Goal: Information Seeking & Learning: Learn about a topic

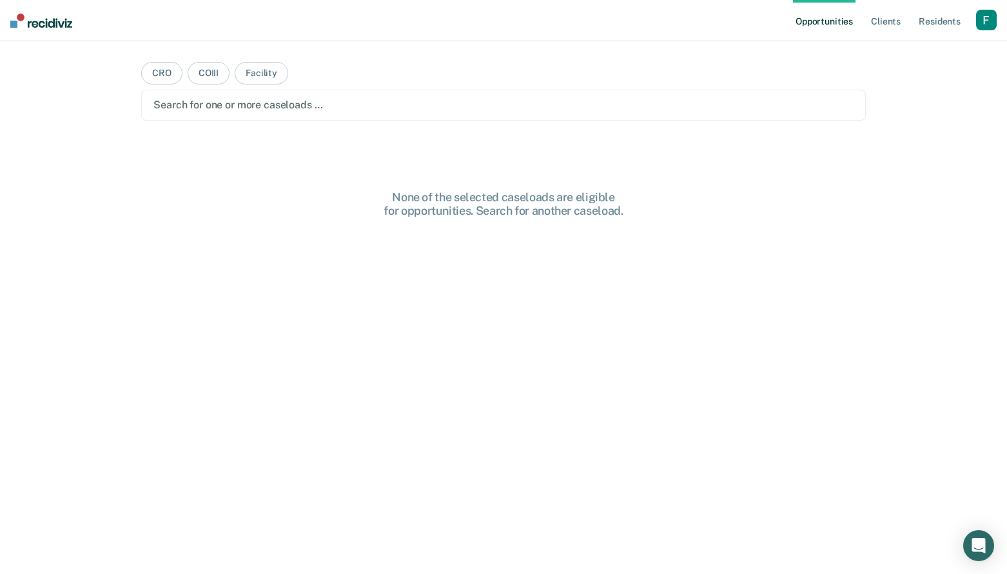
click at [984, 19] on div "button" at bounding box center [986, 20] width 21 height 21
click at [901, 50] on link "Profile" at bounding box center [935, 52] width 104 height 11
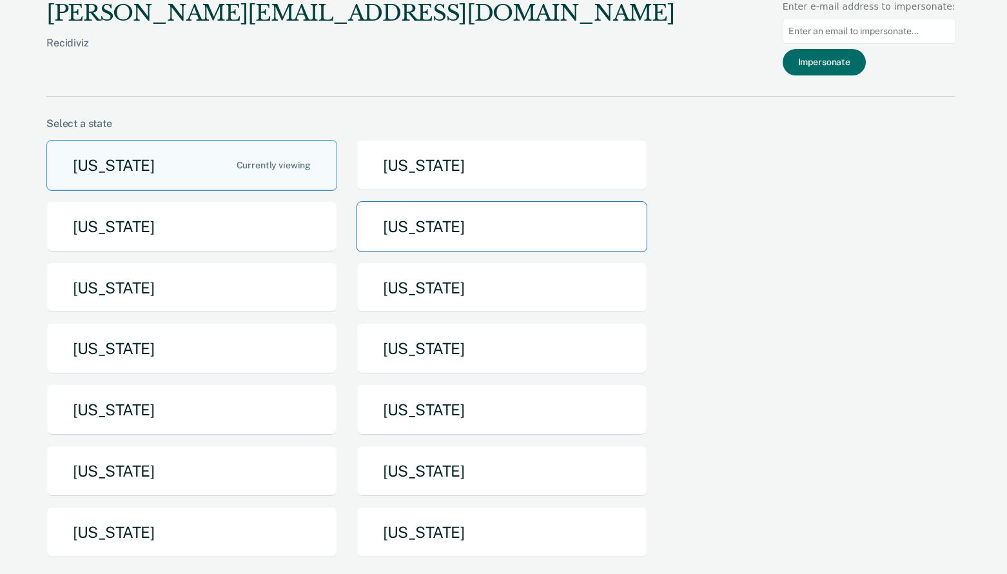
click at [418, 233] on button "[US_STATE]" at bounding box center [501, 226] width 291 height 51
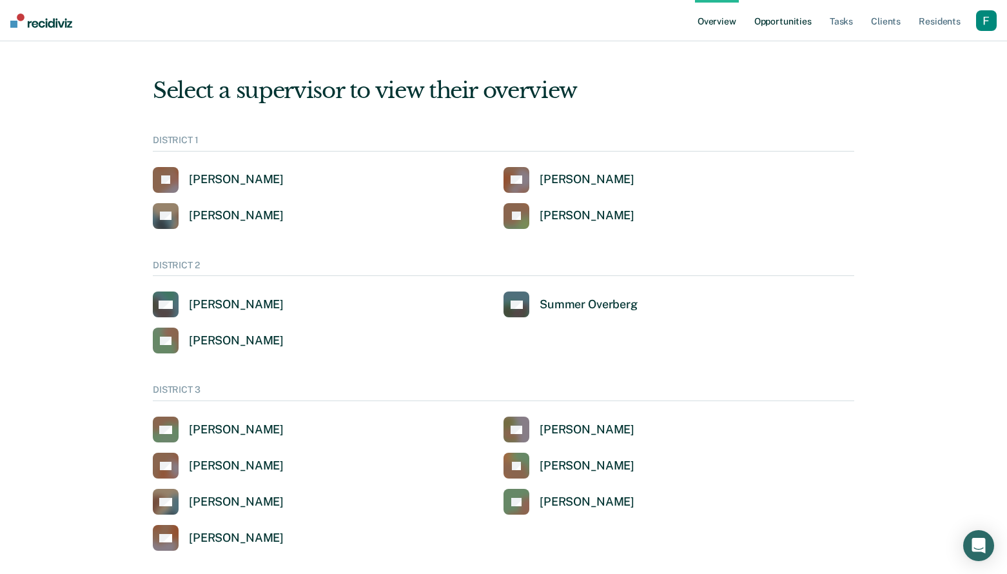
click at [777, 30] on link "Opportunities" at bounding box center [783, 20] width 63 height 41
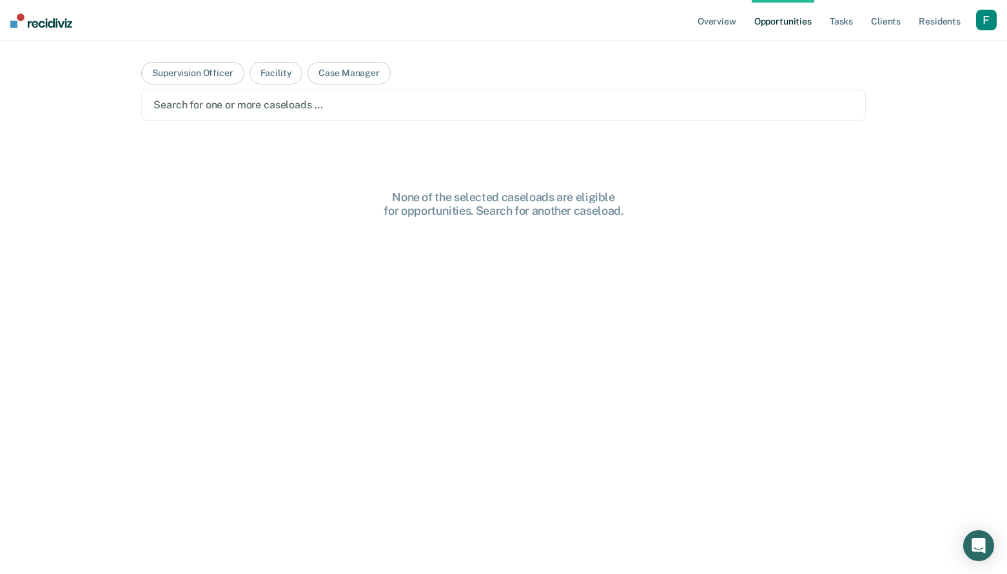
click at [200, 84] on main "Supervision Officer Facility Case Manager Search for one or more caseloads … No…" at bounding box center [504, 292] width 756 height 502
click at [214, 72] on button "Supervision Officer" at bounding box center [192, 73] width 102 height 23
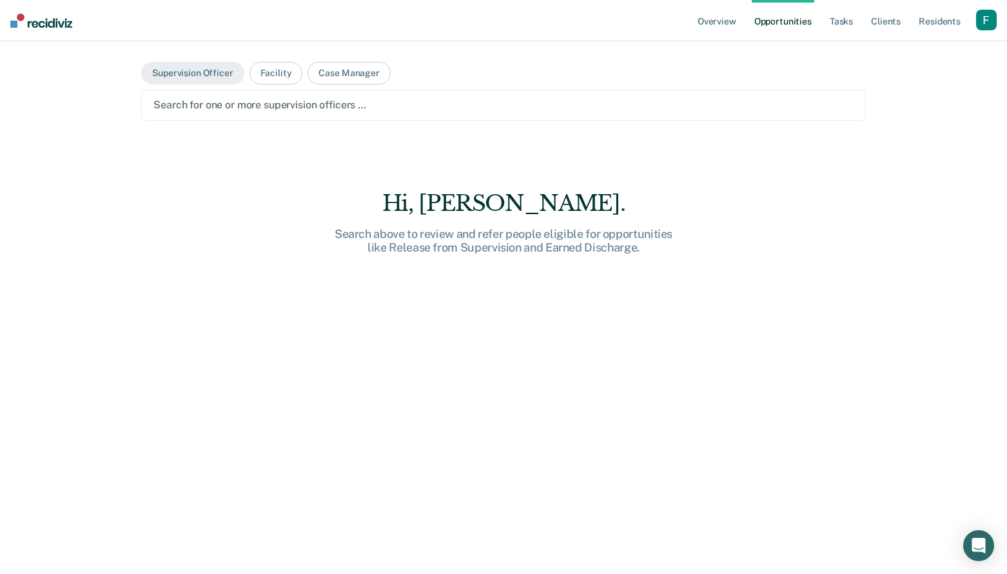
click at [225, 98] on div at bounding box center [503, 104] width 700 height 15
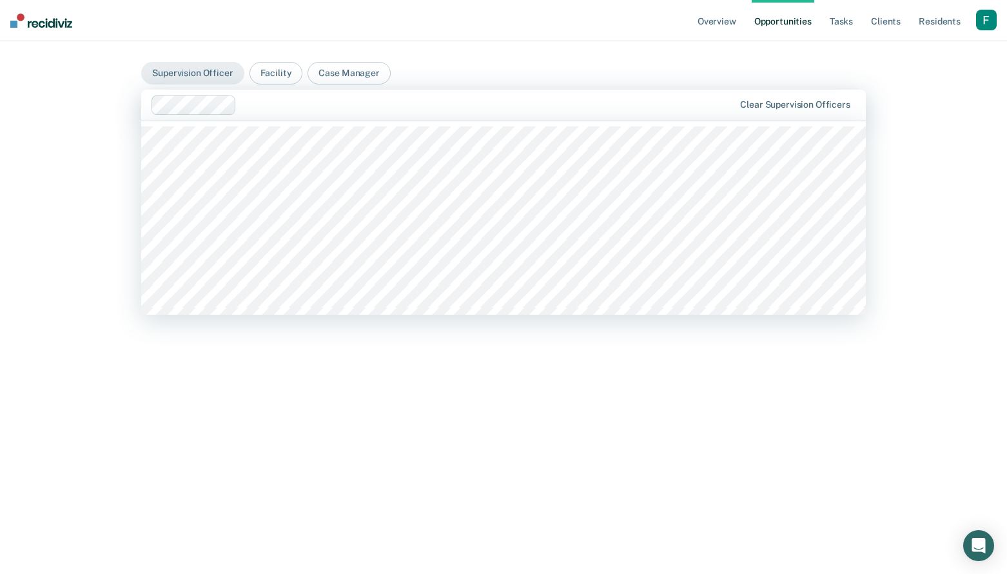
click at [277, 102] on div at bounding box center [488, 104] width 492 height 15
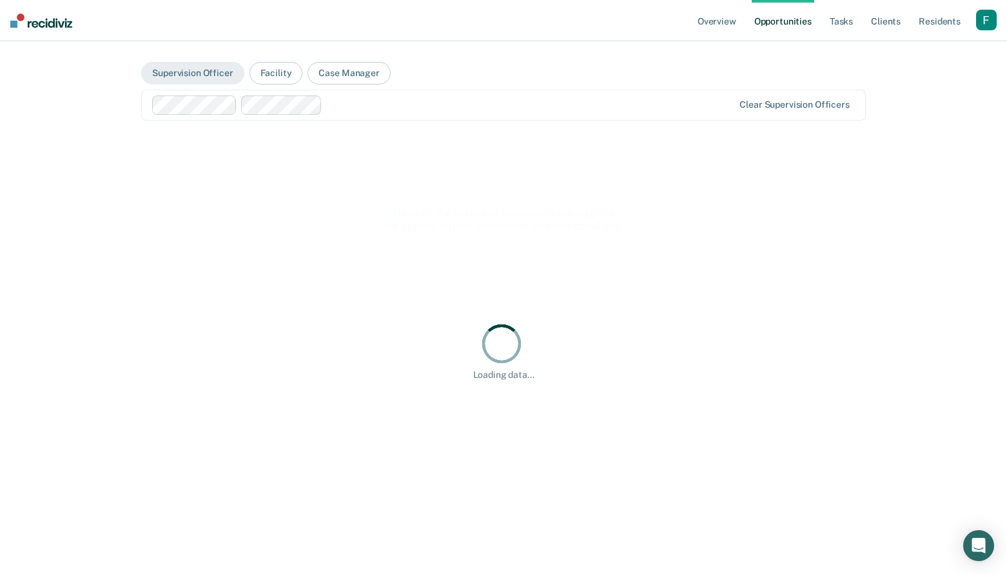
click at [351, 106] on div at bounding box center [529, 104] width 405 height 15
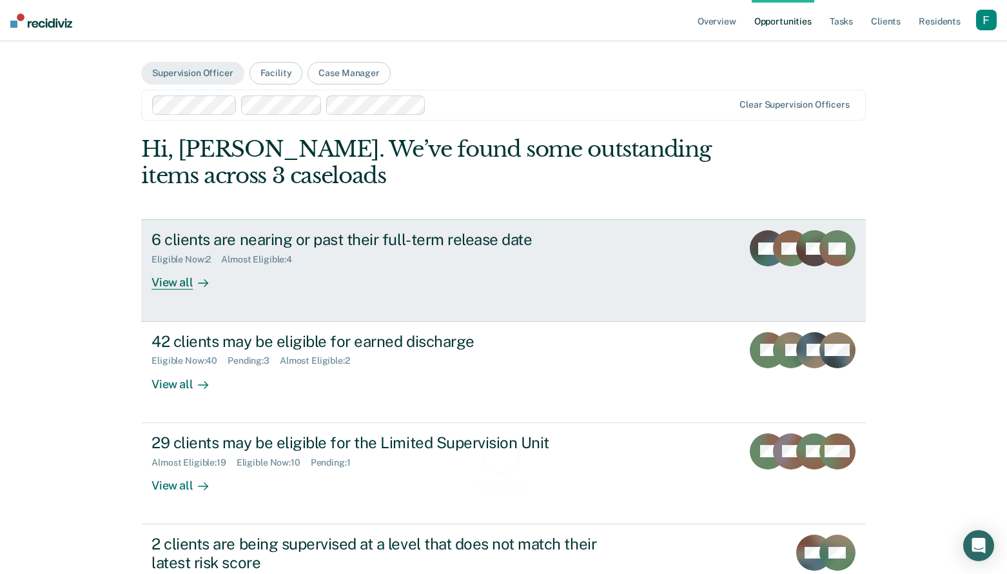
click at [353, 273] on div "6 clients are nearing or past their full-term release date Eligible Now : 2 Alm…" at bounding box center [392, 259] width 483 height 59
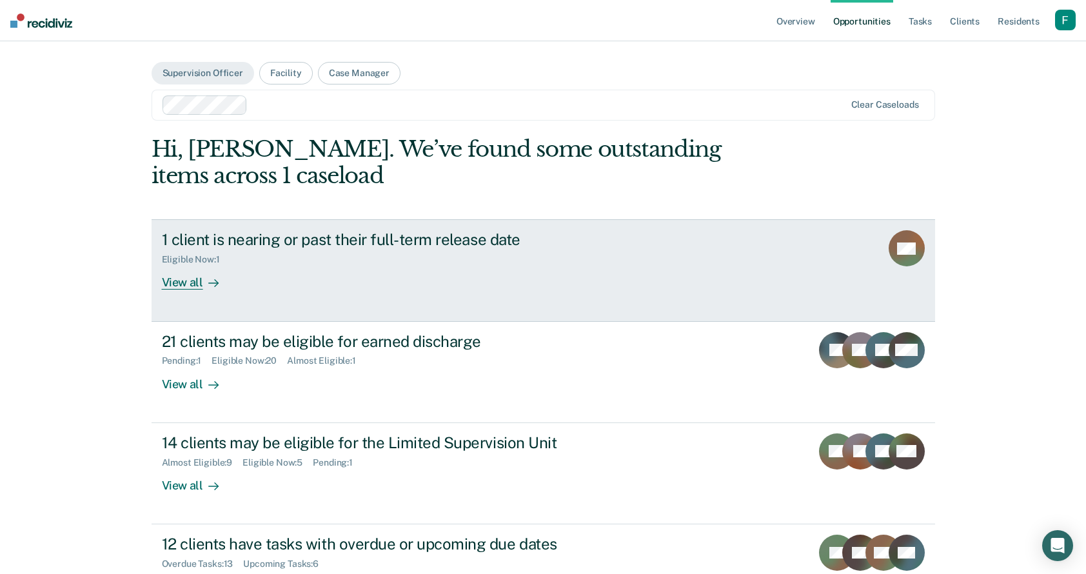
click at [357, 257] on div "Eligible Now : 1" at bounding box center [388, 257] width 453 height 16
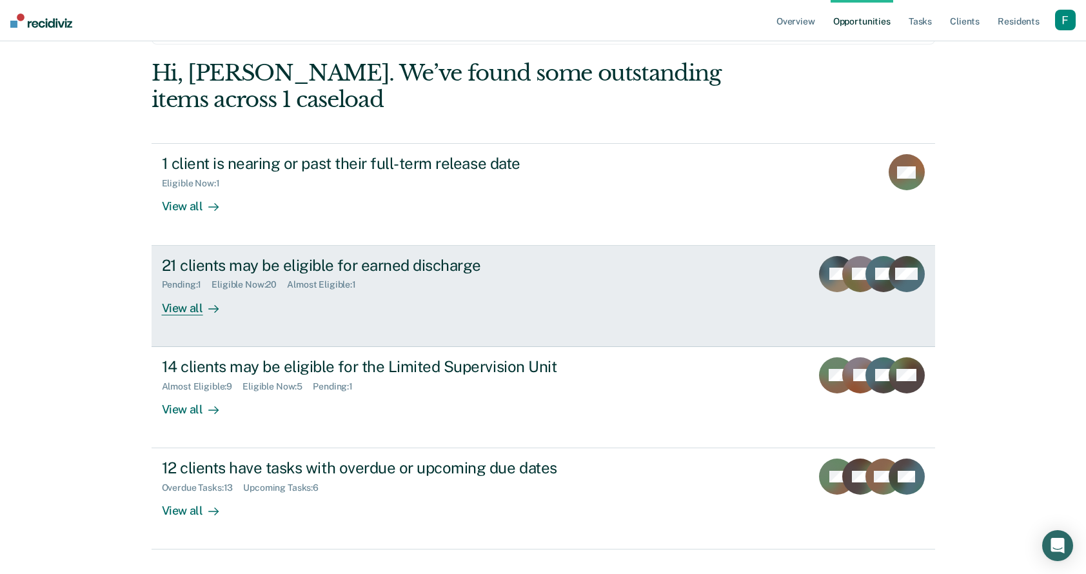
scroll to position [61, 0]
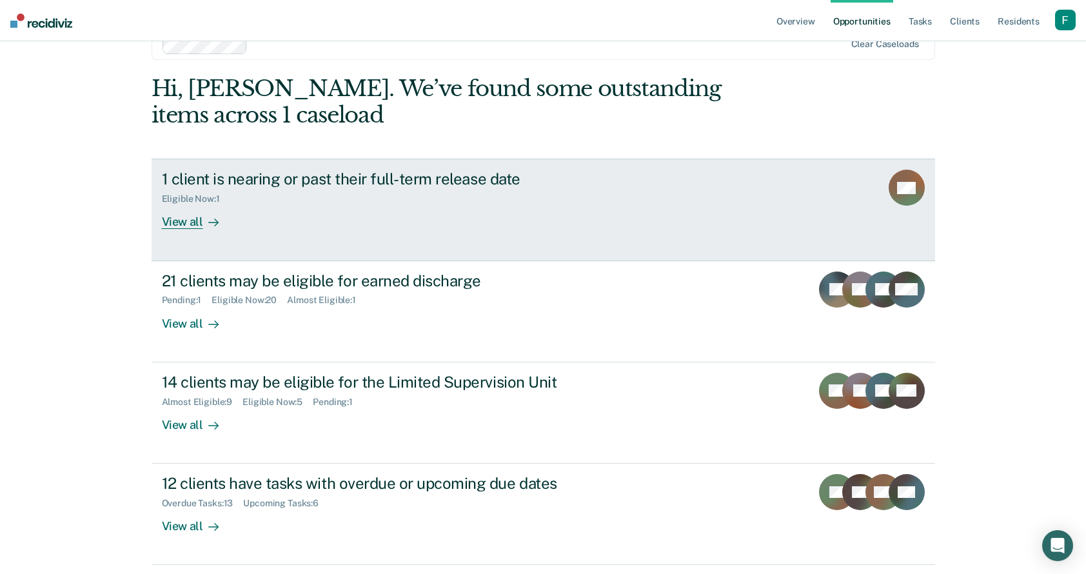
click at [378, 231] on link "1 client is nearing or past their full-term release date Eligible Now : 1 View …" at bounding box center [542, 210] width 783 height 102
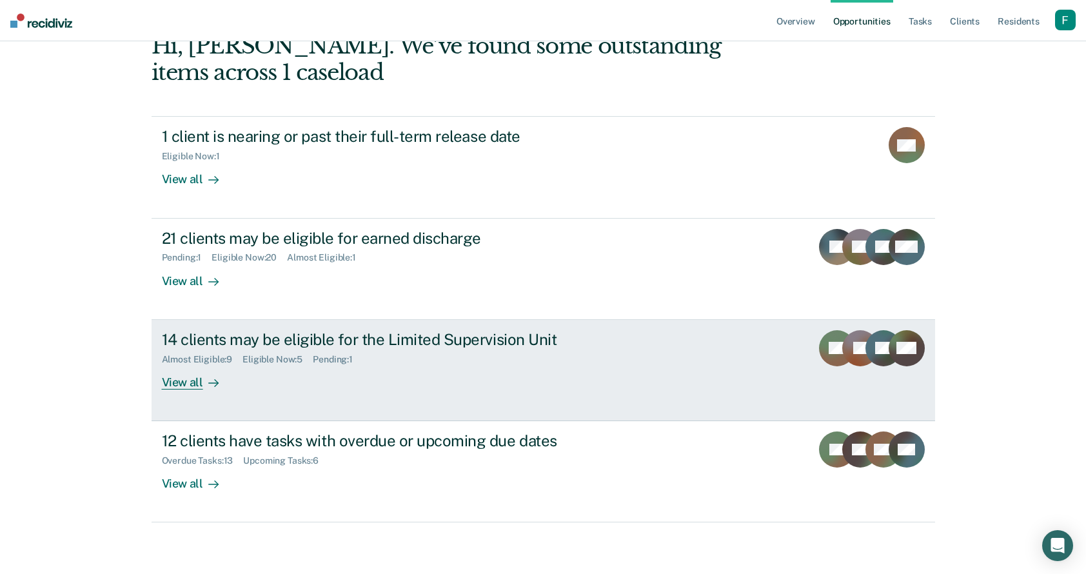
scroll to position [1, 0]
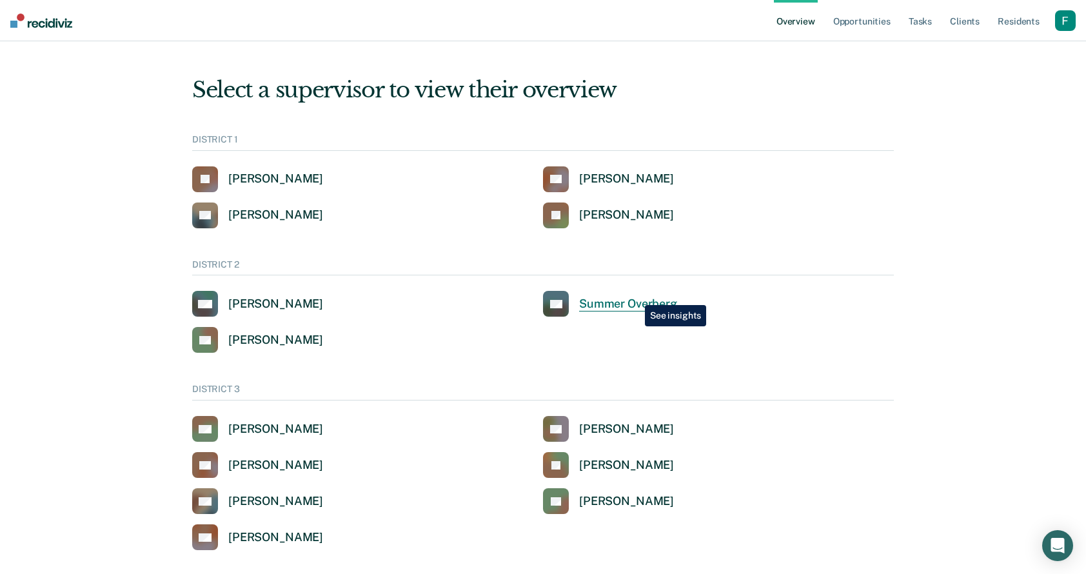
click at [635, 295] on link "SO Summer Overberg" at bounding box center [610, 304] width 134 height 26
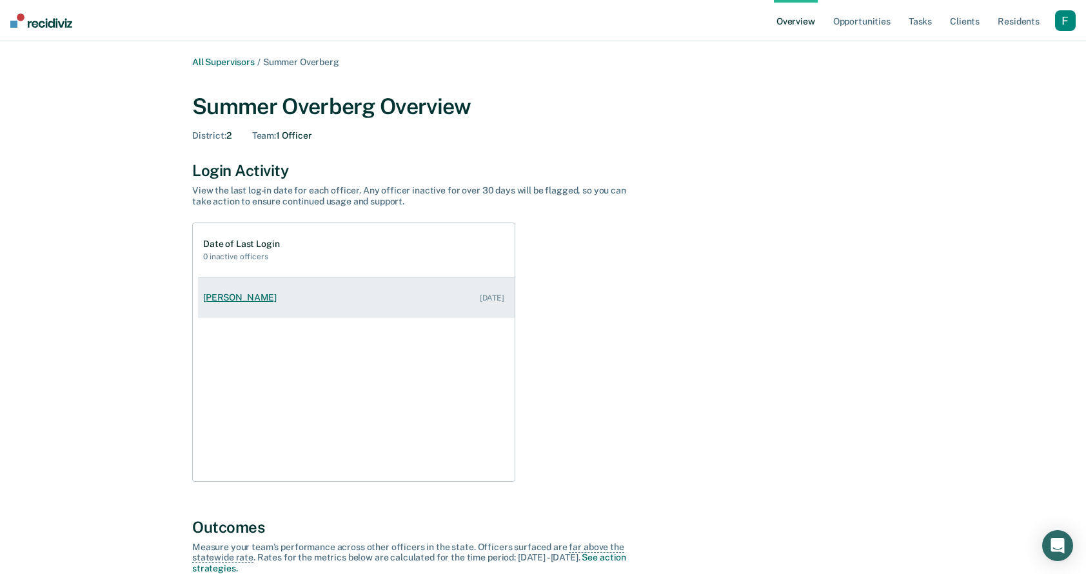
click at [379, 298] on link "Tyler Reynolds Sep 4, 2025" at bounding box center [356, 297] width 317 height 37
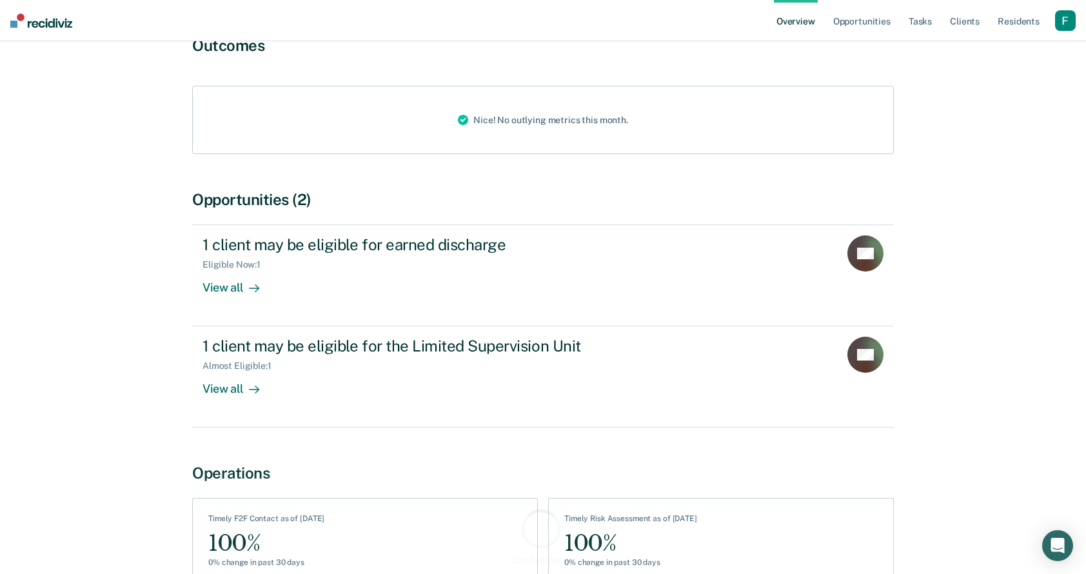
scroll to position [226, 0]
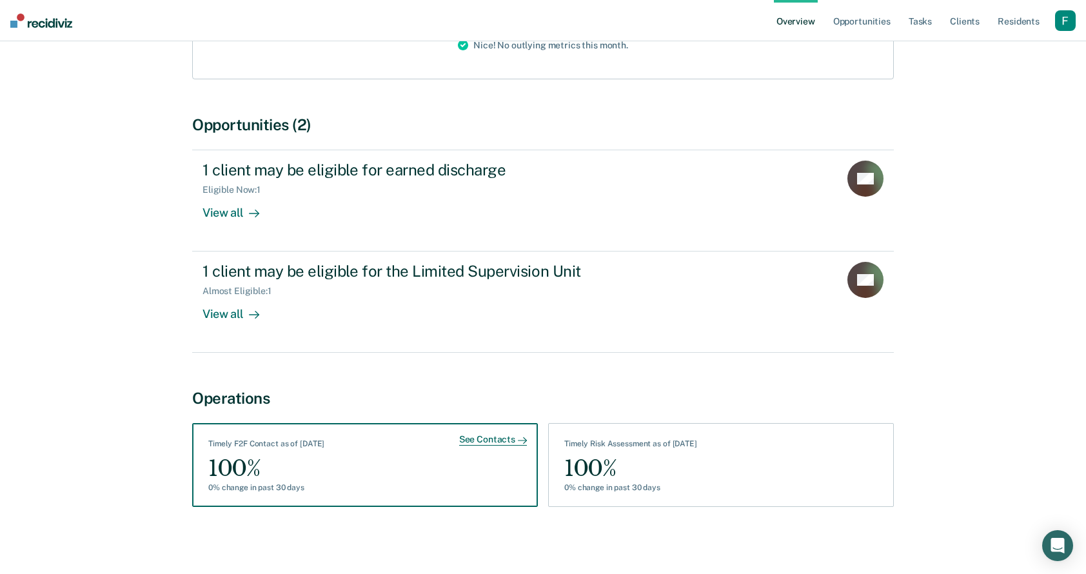
click at [424, 460] on div "See Contacts Timely F2F Contact as of September 8 100% 0% change in past 30 days" at bounding box center [365, 465] width 346 height 84
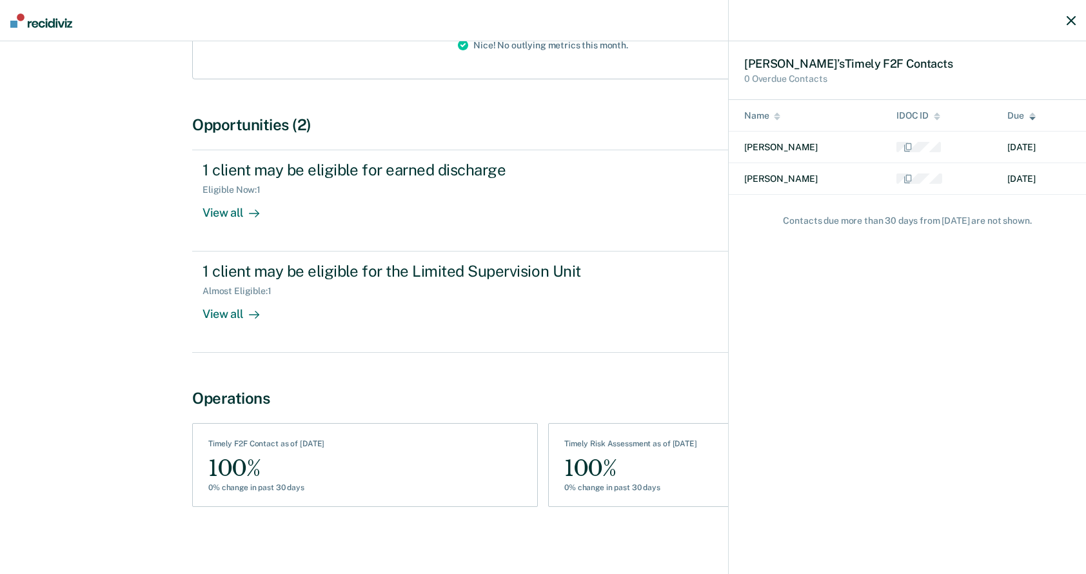
click at [1006, 28] on button "button" at bounding box center [1070, 20] width 9 height 20
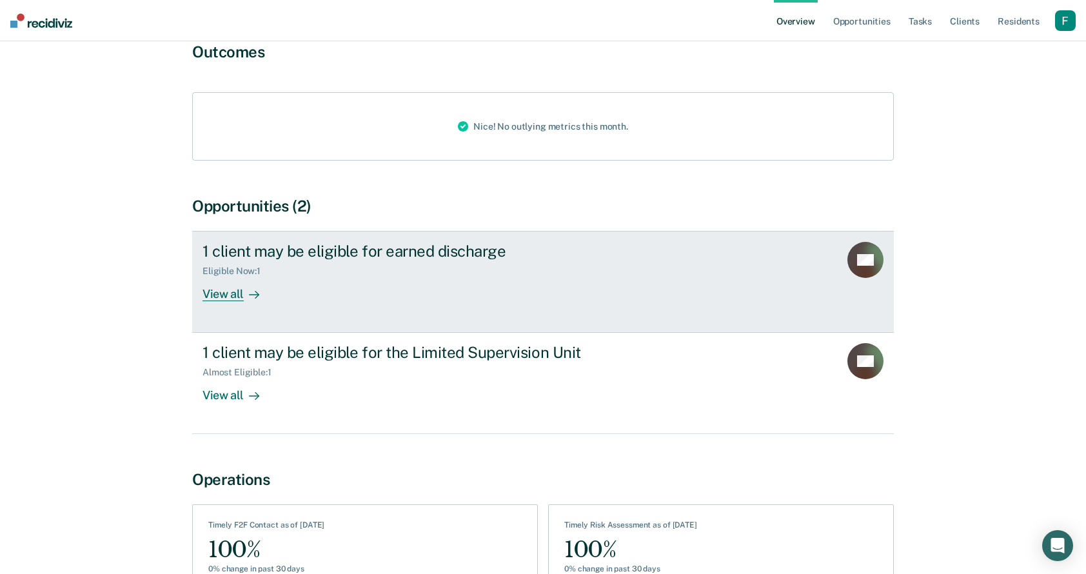
scroll to position [170, 0]
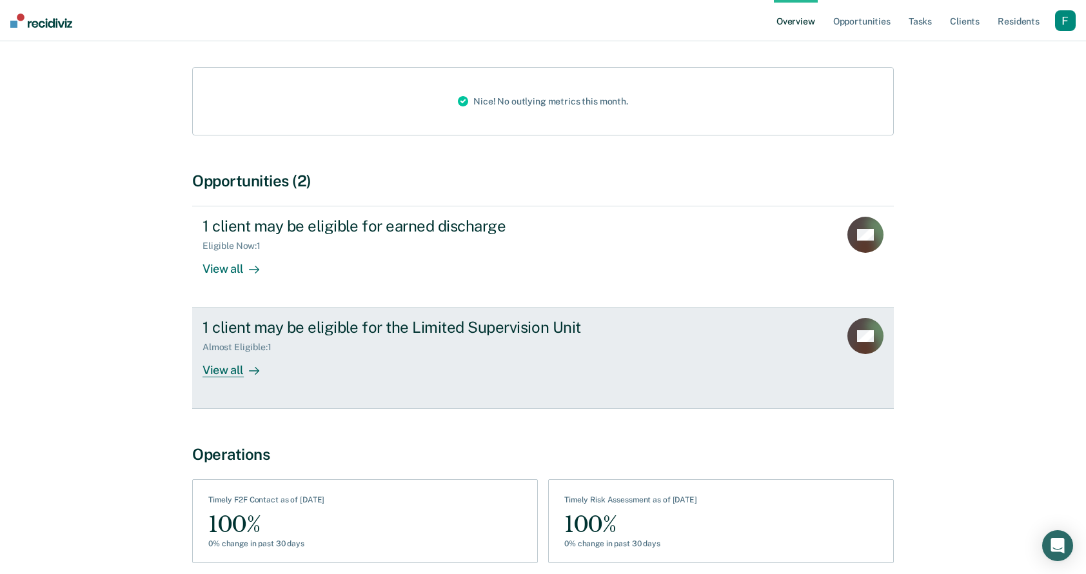
click at [625, 407] on link "1 client may be eligible for the Limited Supervision Unit Almost Eligible : 1 V…" at bounding box center [542, 357] width 701 height 101
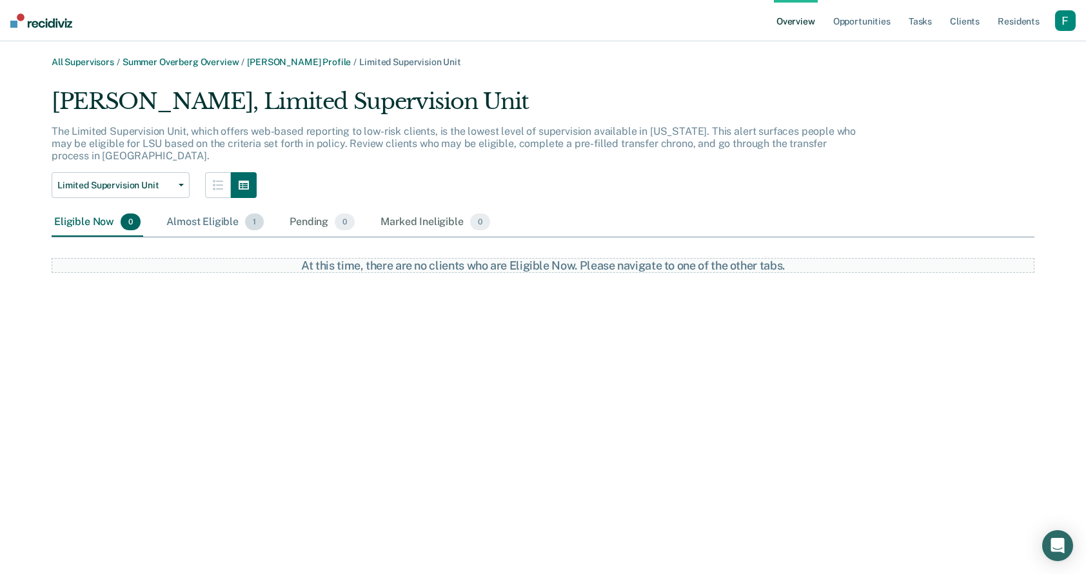
click at [259, 218] on div "Almost Eligible 1" at bounding box center [215, 222] width 102 height 28
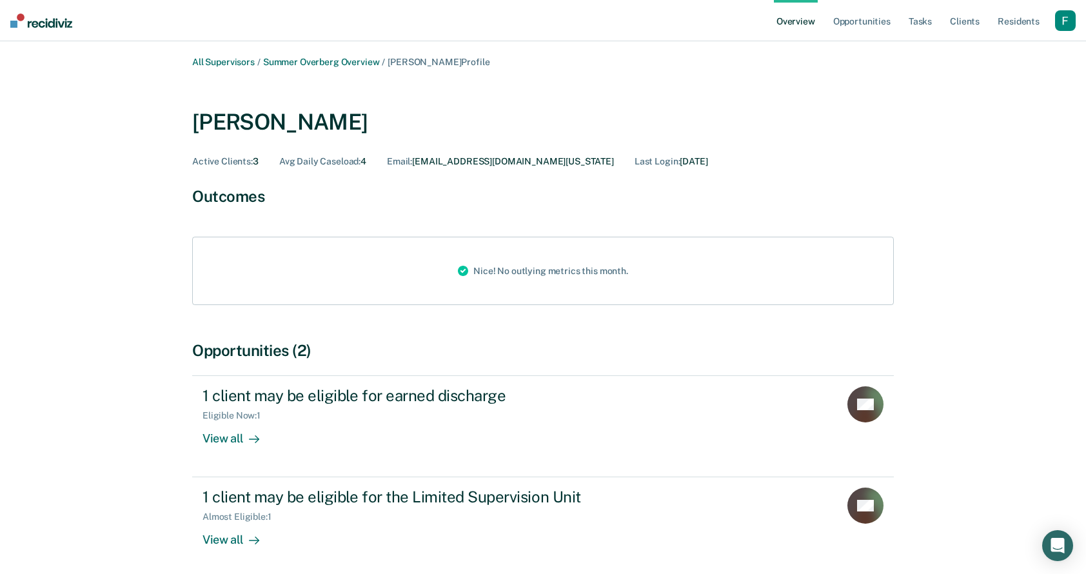
click at [1006, 23] on div "button" at bounding box center [1065, 20] width 21 height 21
click at [968, 52] on link "Profile" at bounding box center [1010, 51] width 110 height 11
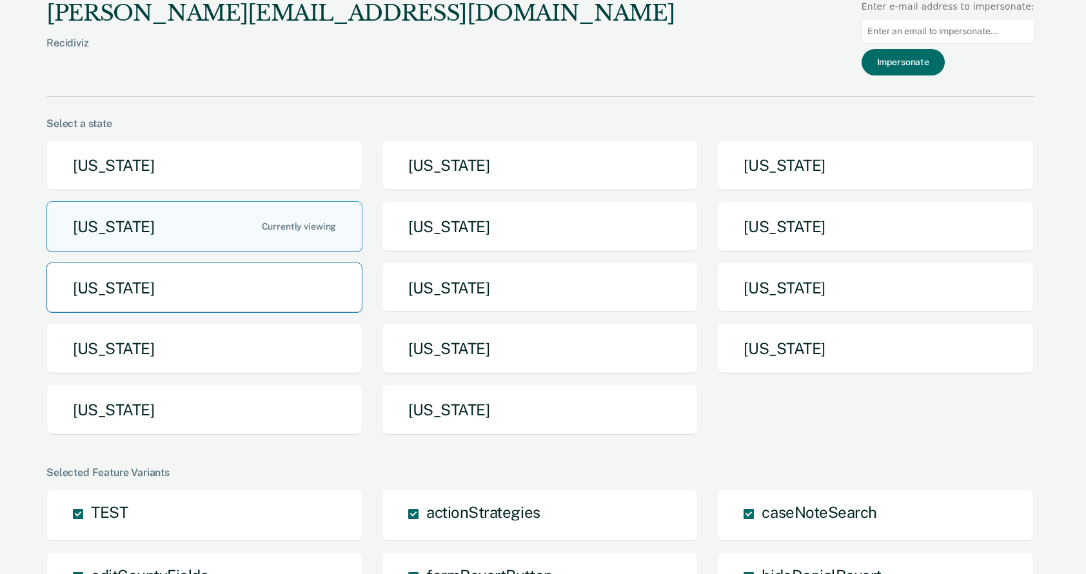
click at [267, 287] on button "Michigan" at bounding box center [204, 287] width 316 height 51
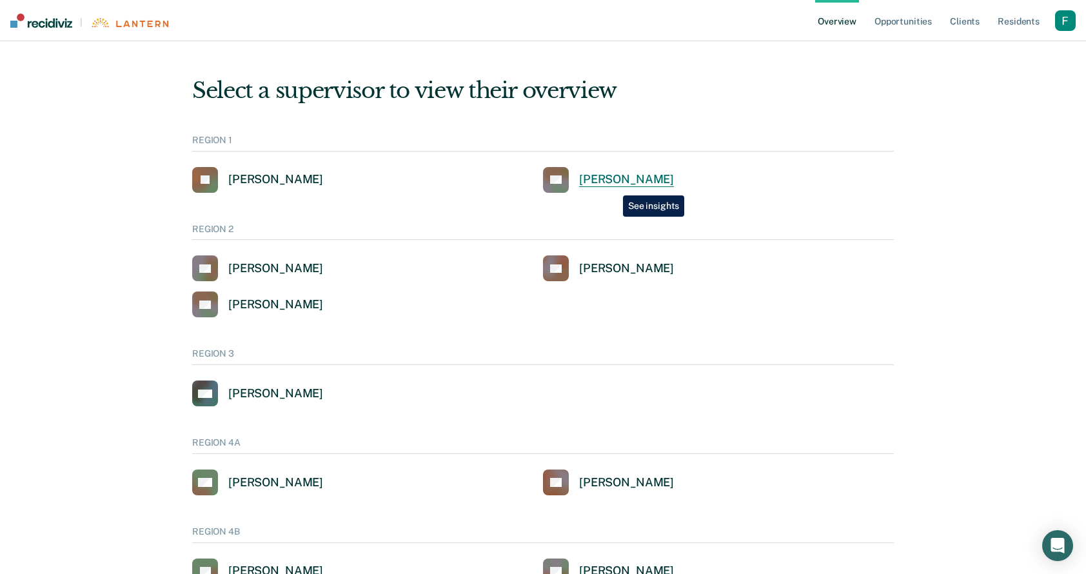
click at [613, 186] on div "[PERSON_NAME]" at bounding box center [626, 179] width 95 height 15
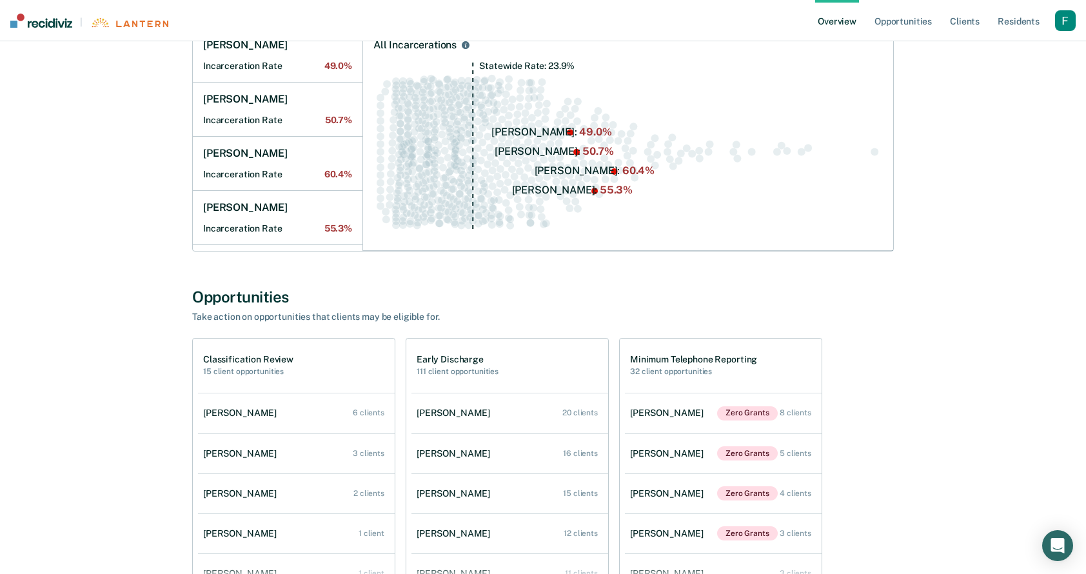
scroll to position [130, 0]
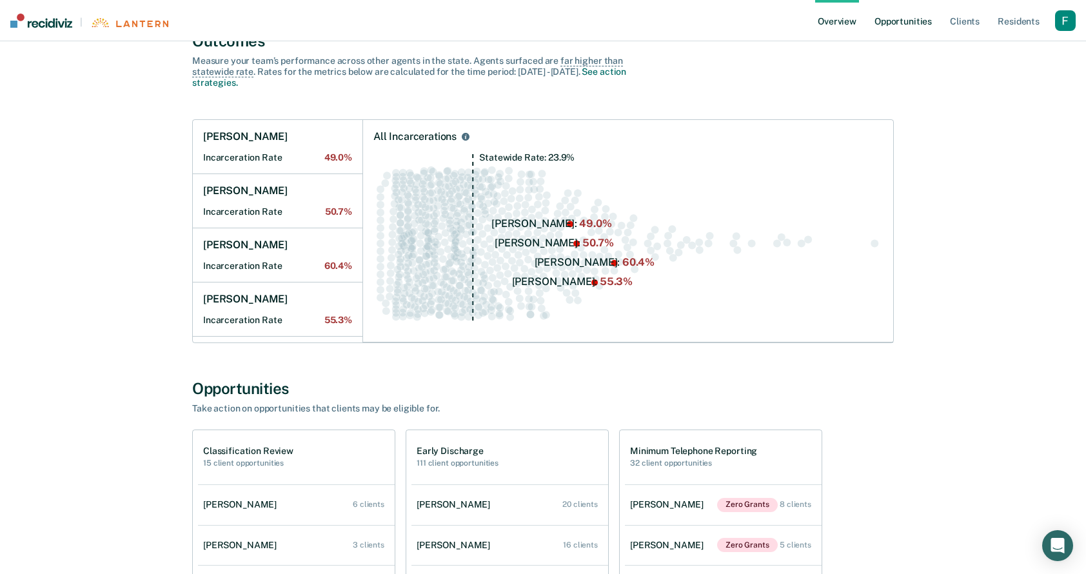
click at [915, 30] on link "Opportunities" at bounding box center [903, 20] width 63 height 41
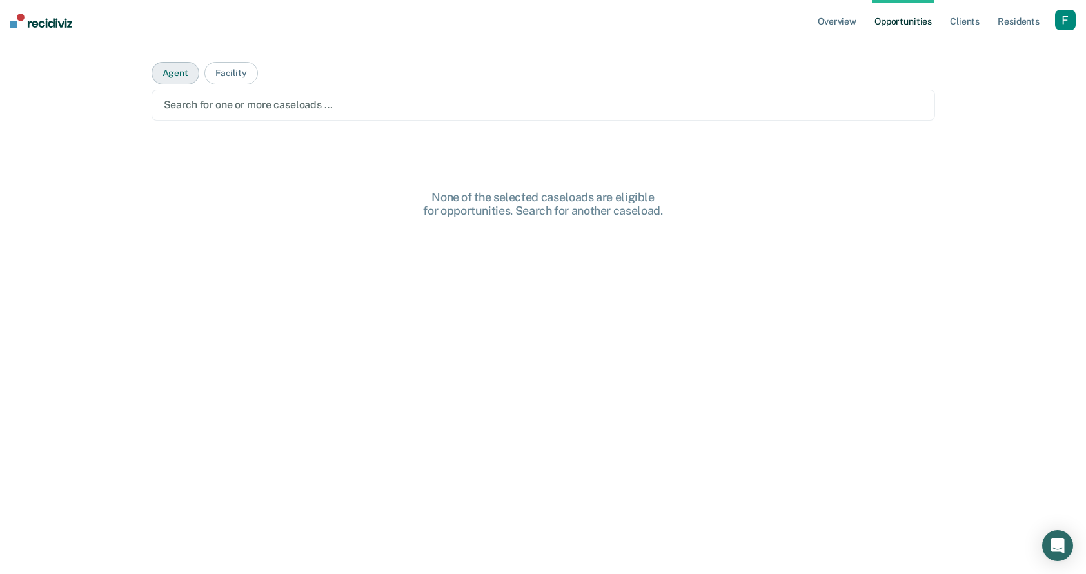
click at [171, 83] on button "Agent" at bounding box center [175, 73] width 48 height 23
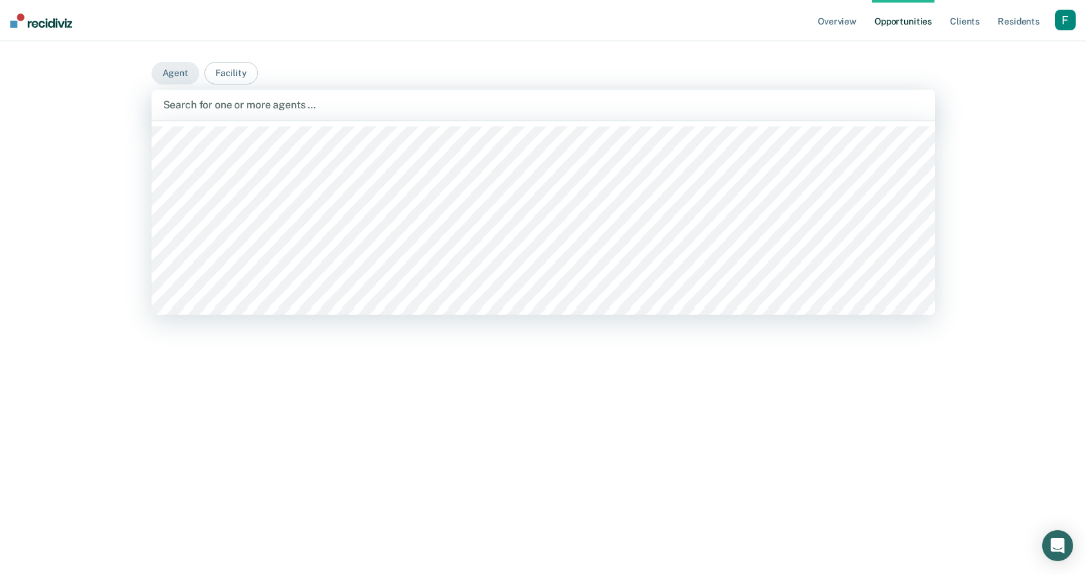
click at [214, 93] on div "Search for one or more agents …" at bounding box center [542, 105] width 783 height 31
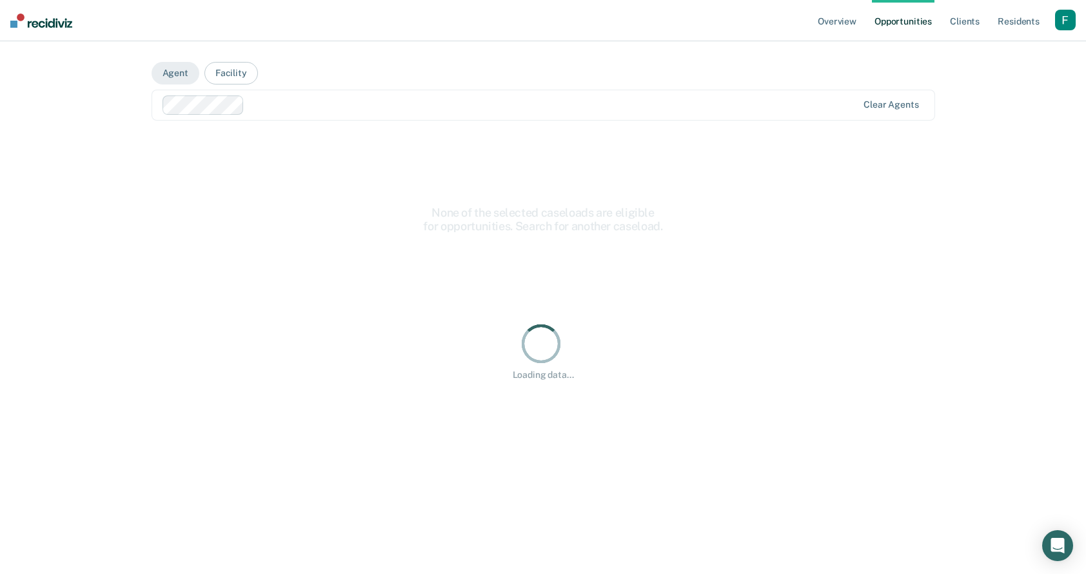
click at [287, 106] on div at bounding box center [552, 104] width 607 height 15
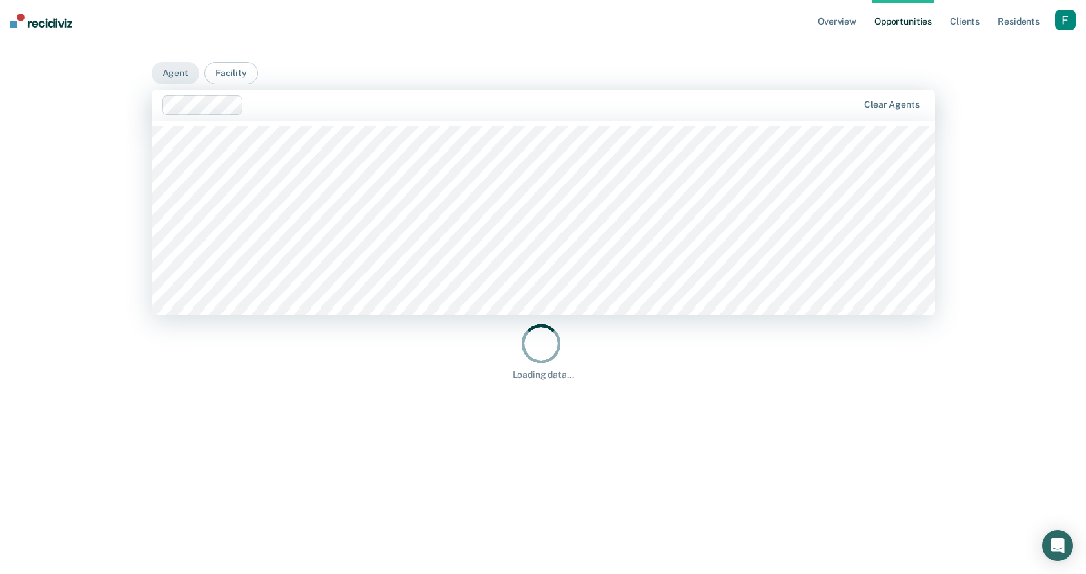
click at [340, 52] on main "Agent Facility option Torra Abram, selected. Deanna Adams, 1 of 877. 877 result…" at bounding box center [543, 292] width 814 height 502
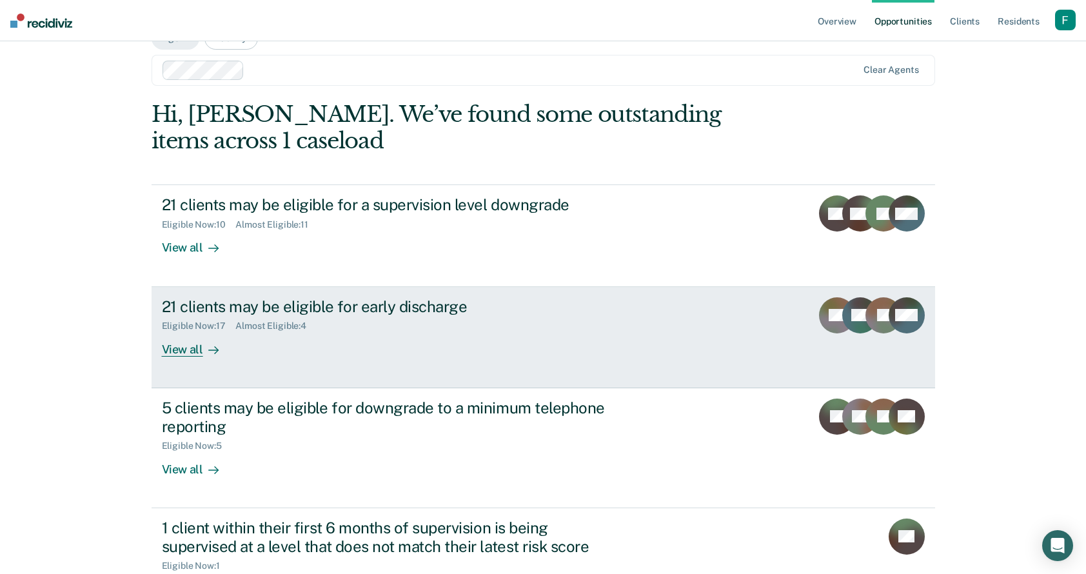
scroll to position [41, 0]
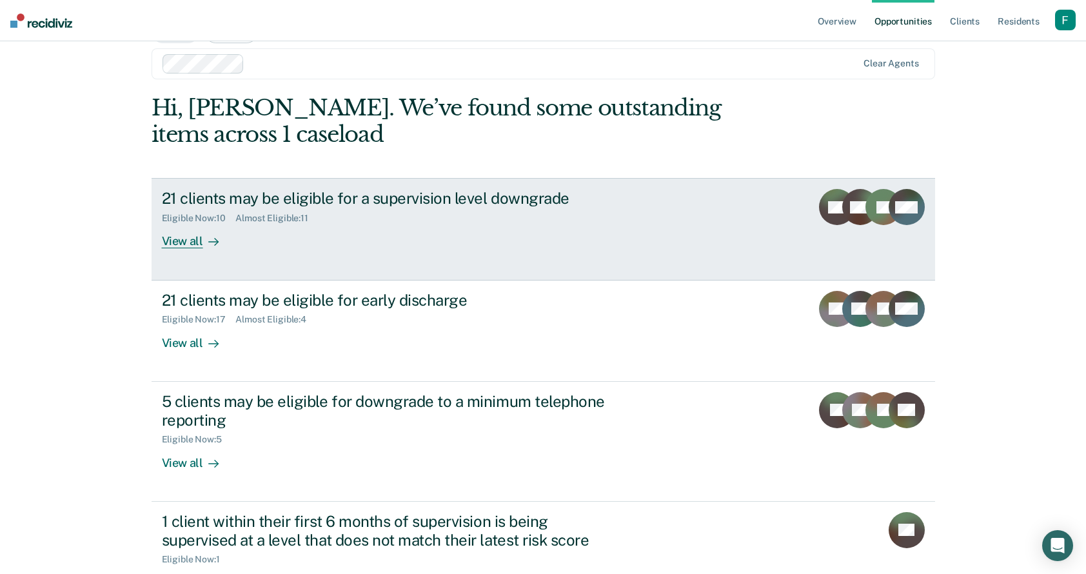
click at [470, 251] on link "21 clients may be eligible for a supervision level downgrade Eligible Now : 10 …" at bounding box center [542, 229] width 783 height 102
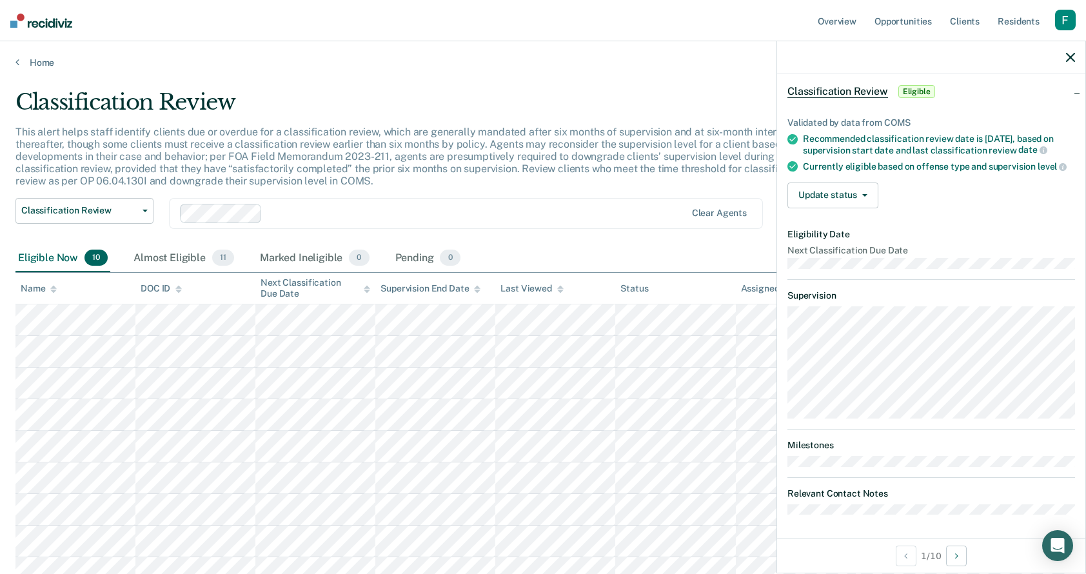
scroll to position [139, 0]
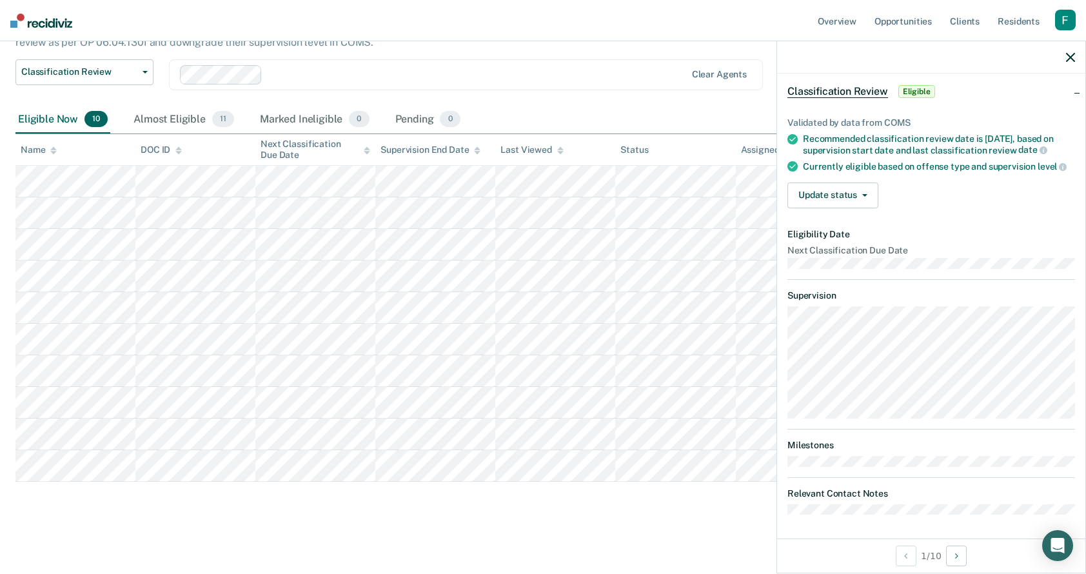
click at [1006, 55] on icon "button" at bounding box center [1070, 57] width 9 height 9
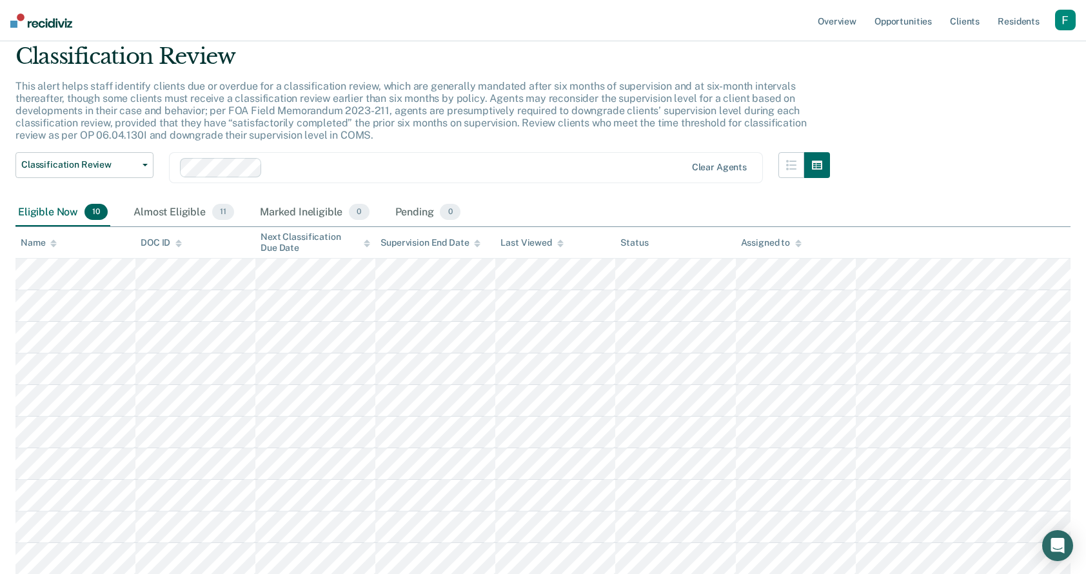
scroll to position [0, 0]
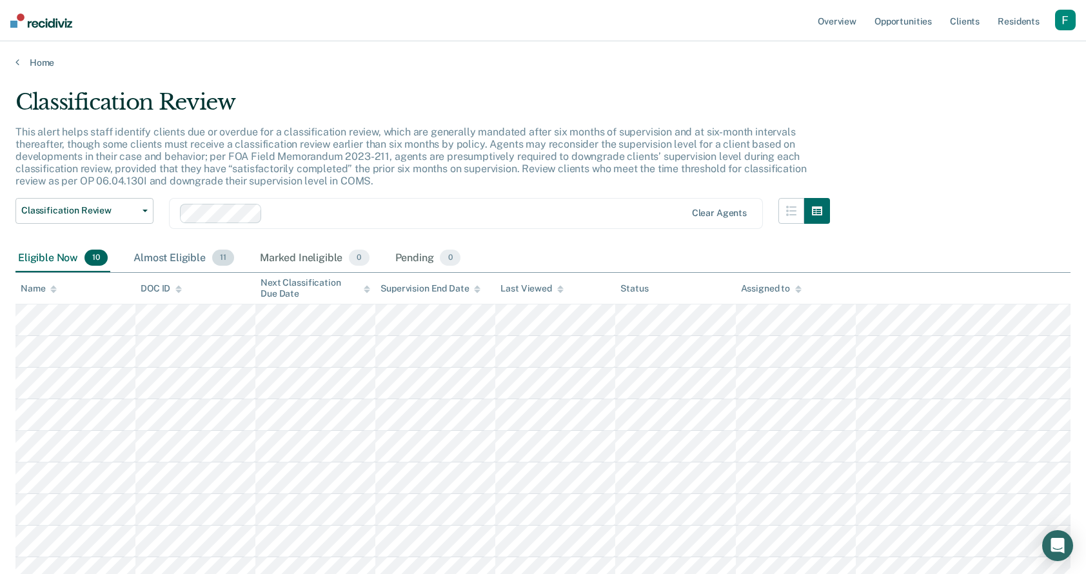
click at [227, 258] on span "11" at bounding box center [223, 257] width 22 height 17
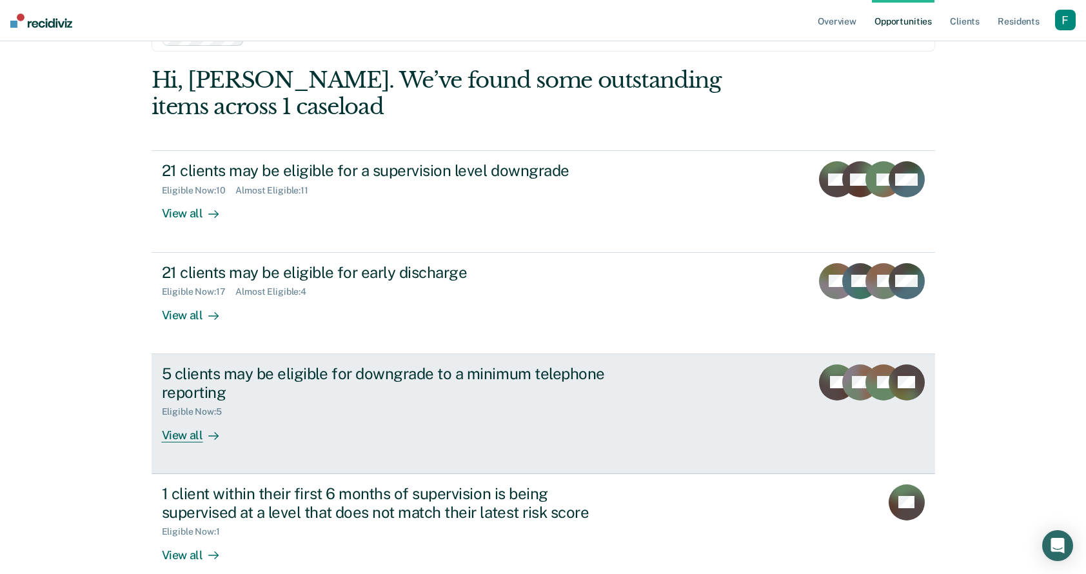
scroll to position [140, 0]
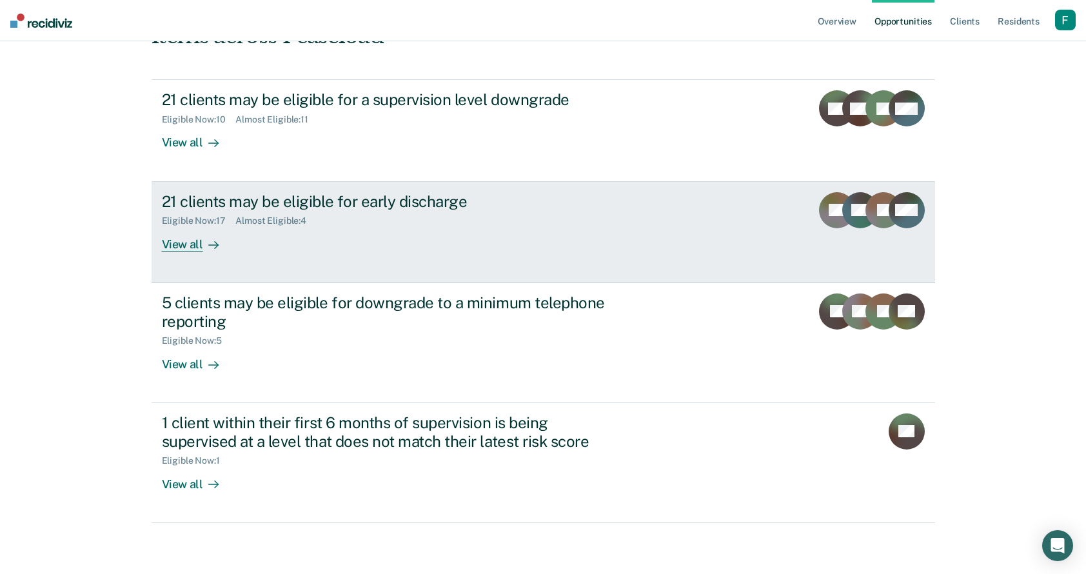
click at [430, 281] on link "21 clients may be eligible for early discharge Eligible Now : 17 Almost Eligibl…" at bounding box center [542, 232] width 783 height 101
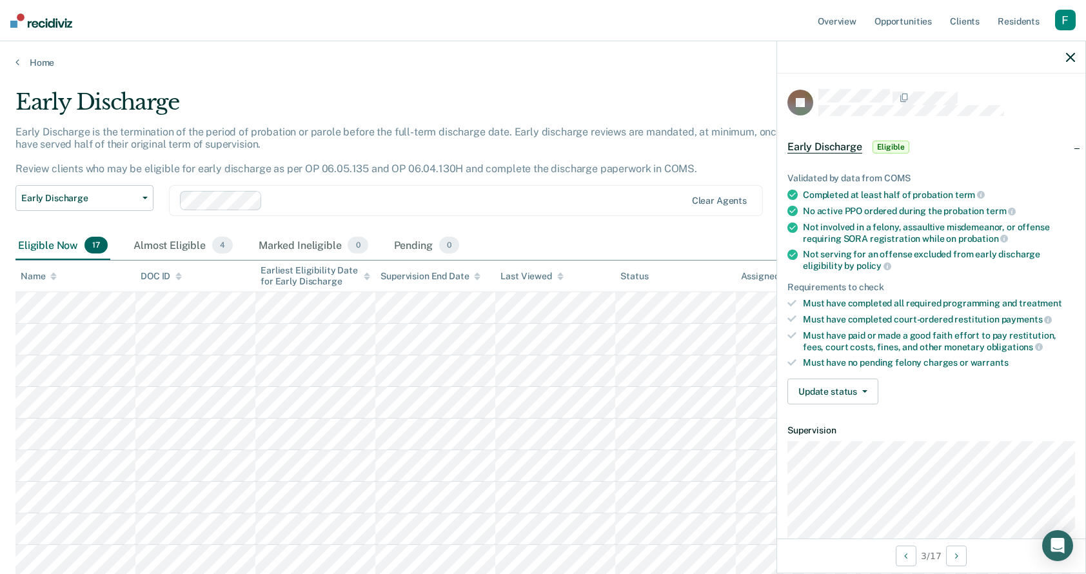
click at [852, 147] on span "Early Discharge" at bounding box center [824, 147] width 75 height 13
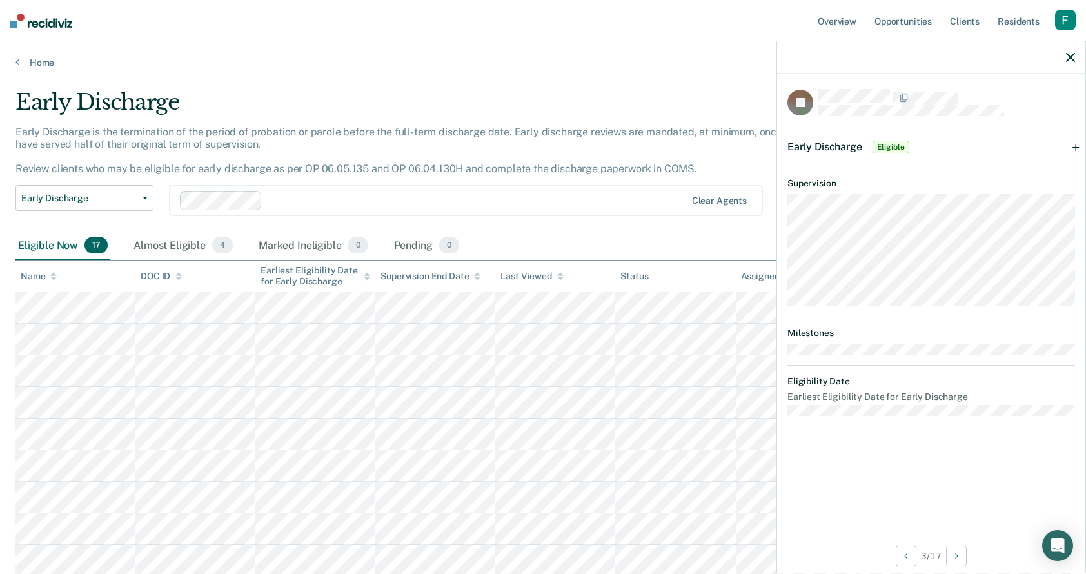
click at [852, 147] on span "Early Discharge" at bounding box center [824, 147] width 75 height 12
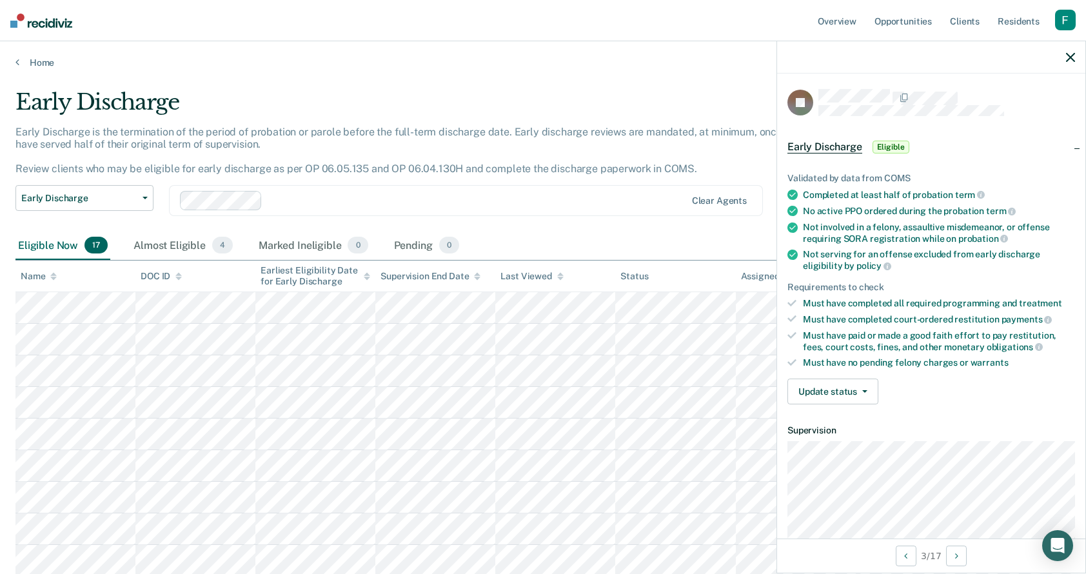
click at [852, 147] on span "Early Discharge" at bounding box center [824, 147] width 75 height 13
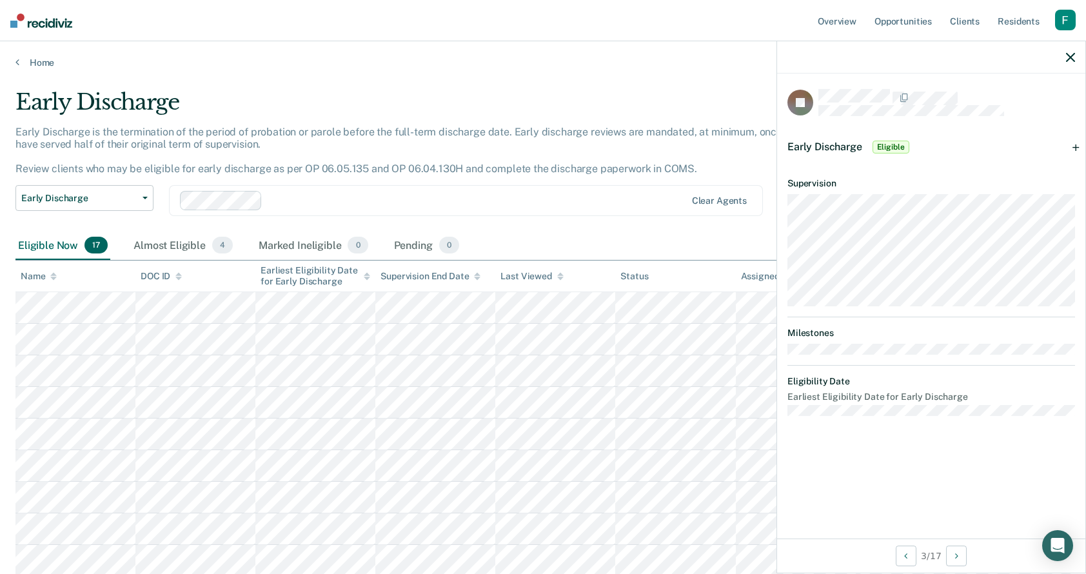
click at [852, 147] on span "Early Discharge" at bounding box center [824, 147] width 75 height 12
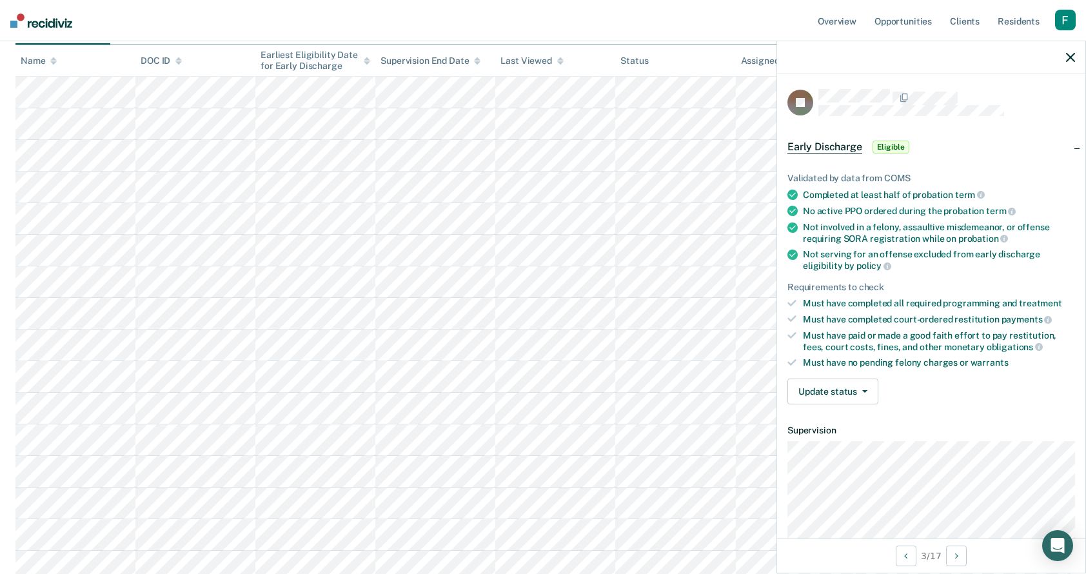
scroll to position [347, 0]
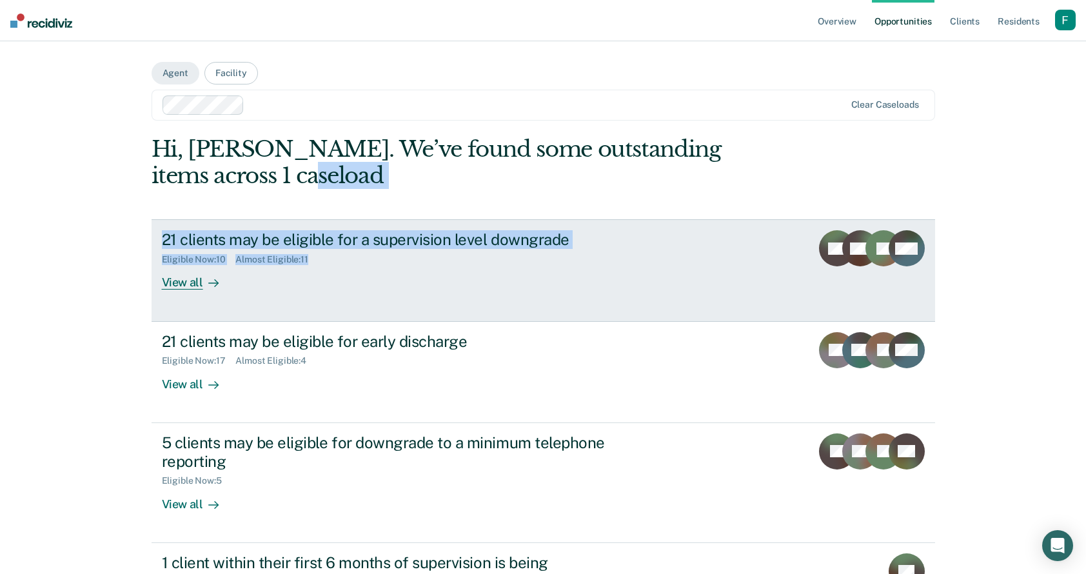
drag, startPoint x: 273, startPoint y: 181, endPoint x: 367, endPoint y: 269, distance: 128.6
click at [366, 268] on div "Hi, Forrest. We’ve found some outstanding items across 1 caseload 21 clients ma…" at bounding box center [542, 399] width 783 height 527
click at [366, 225] on link "21 clients may be eligible for a supervision level downgrade Eligible Now : 10 …" at bounding box center [542, 270] width 783 height 102
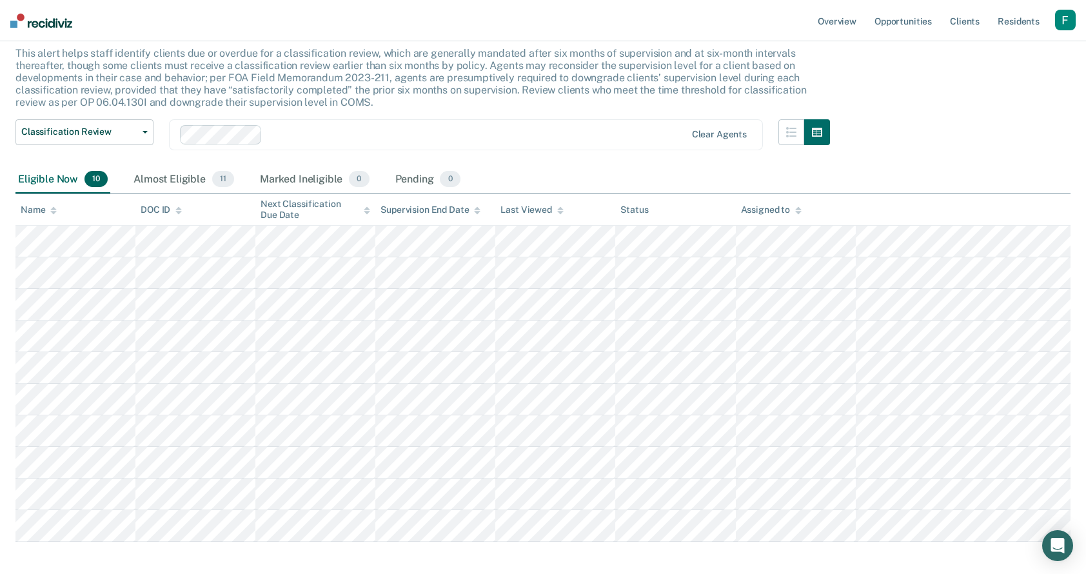
scroll to position [139, 0]
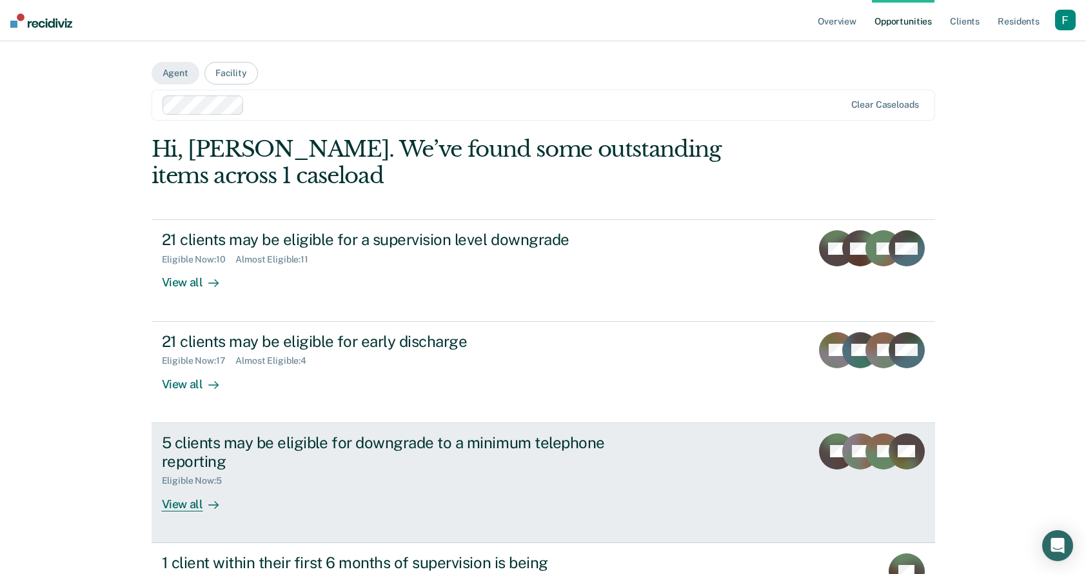
scroll to position [140, 0]
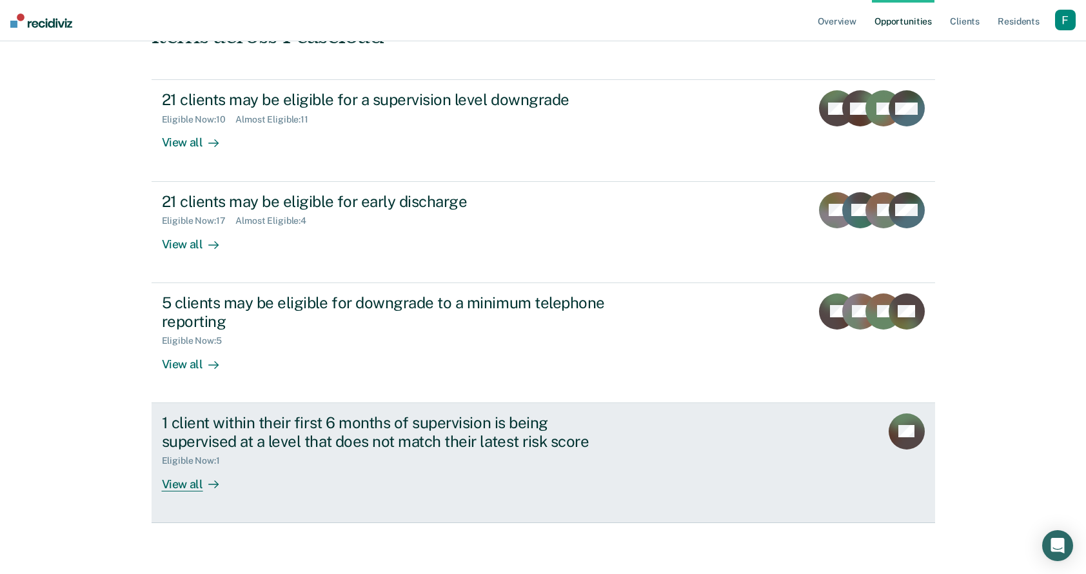
click at [427, 453] on div "Eligible Now : 1" at bounding box center [388, 458] width 453 height 16
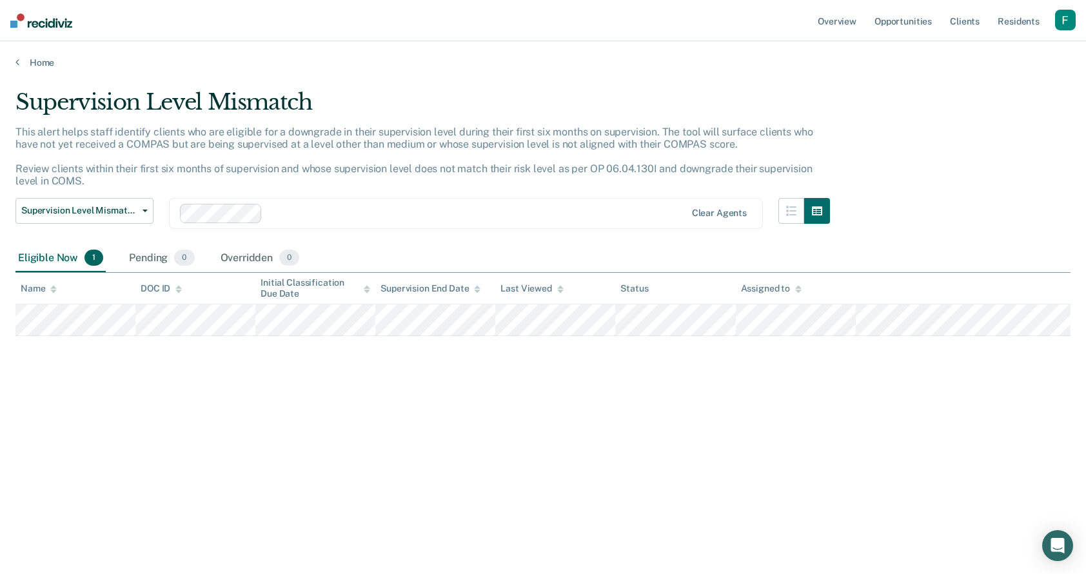
scroll to position [140, 0]
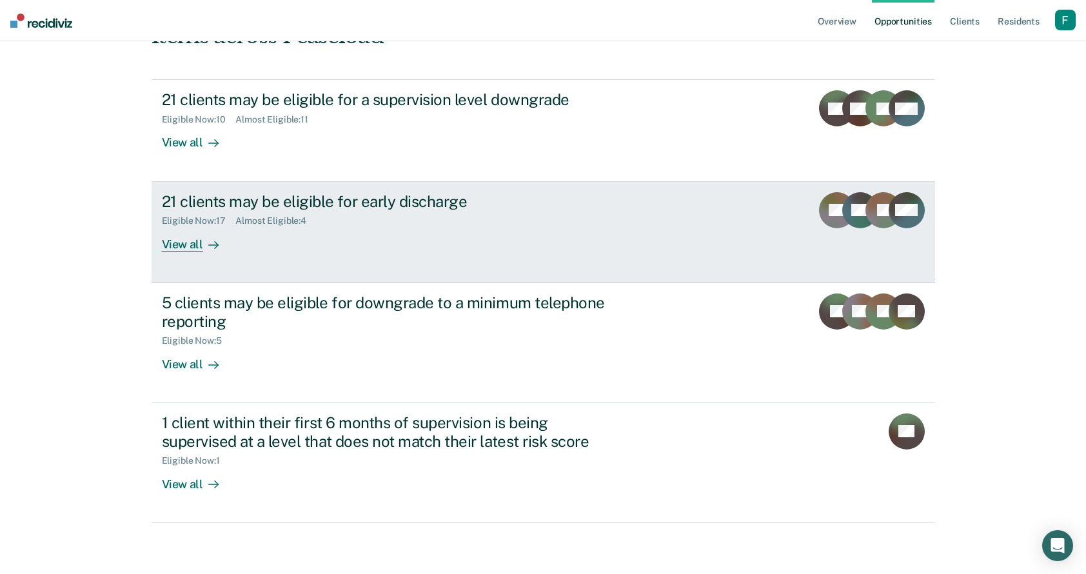
click at [407, 257] on link "21 clients may be eligible for early discharge Eligible Now : 17 Almost Eligibl…" at bounding box center [542, 232] width 783 height 101
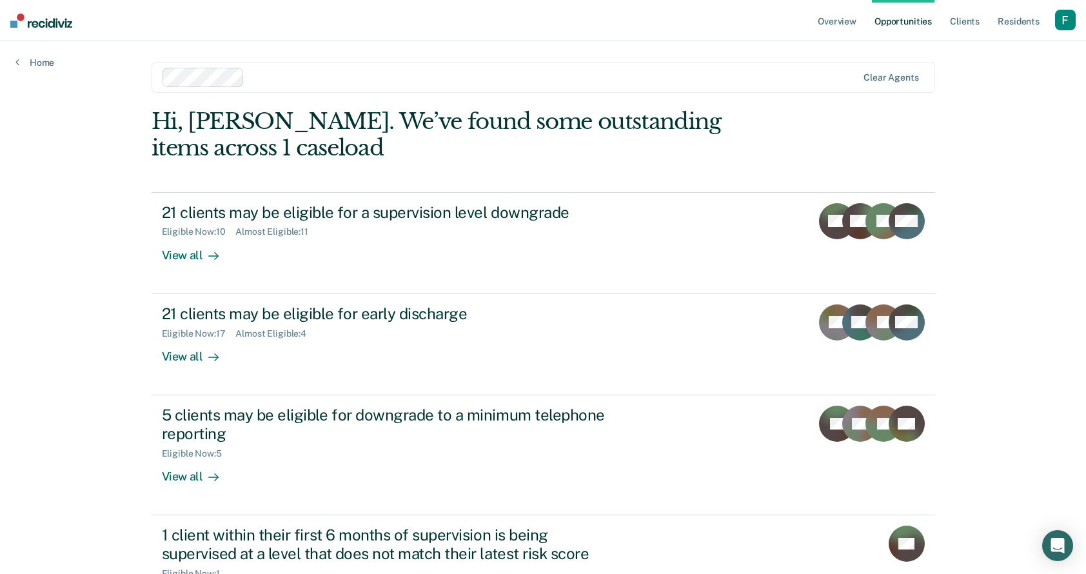
scroll to position [139, 0]
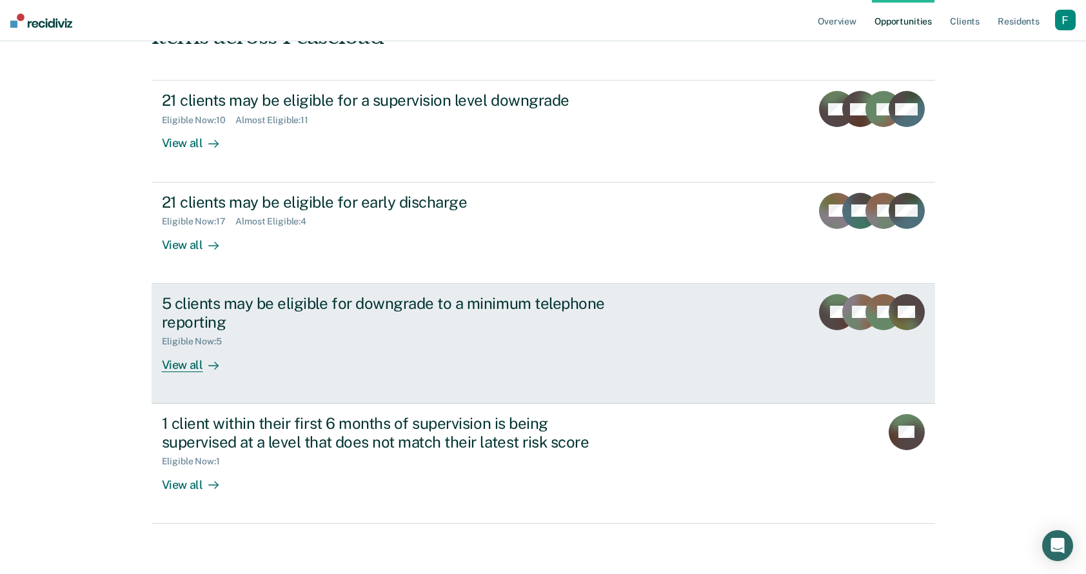
click at [489, 317] on div "5 clients may be eligible for downgrade to a minimum telephone reporting" at bounding box center [388, 312] width 453 height 37
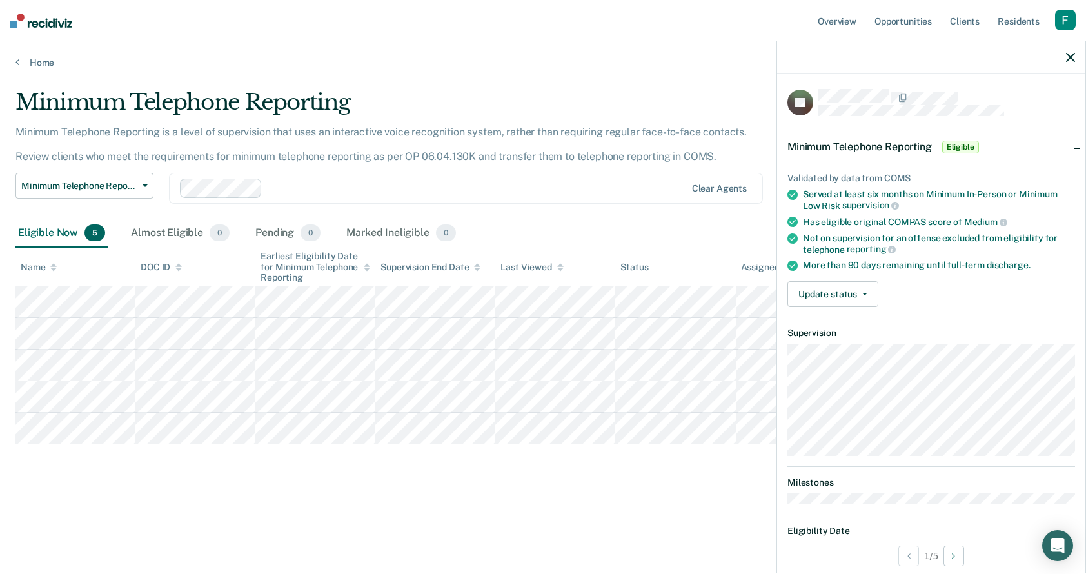
scroll to position [140, 0]
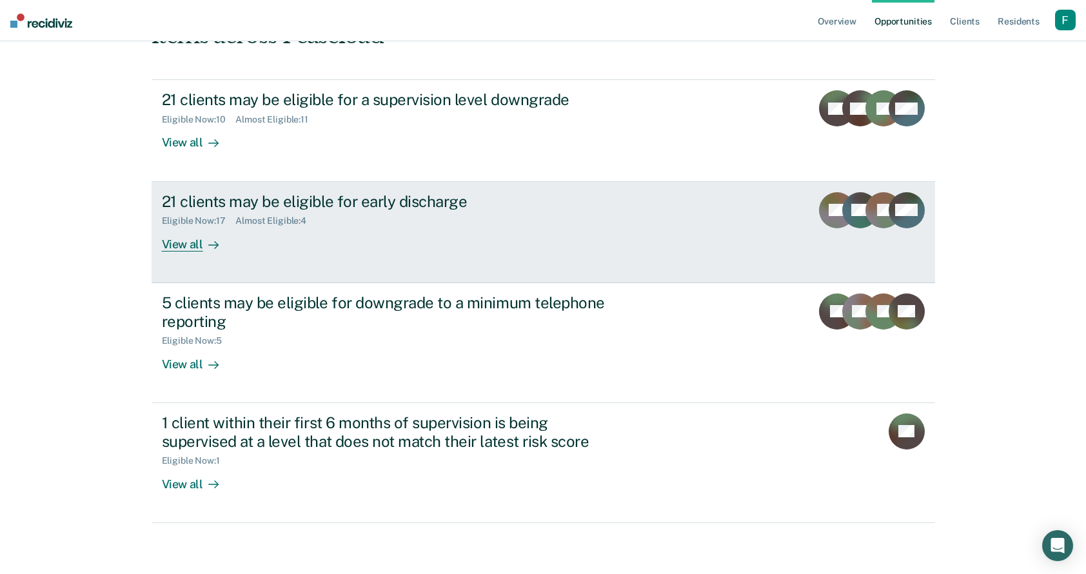
click at [483, 262] on link "21 clients may be eligible for early discharge Eligible Now : 17 Almost Eligibl…" at bounding box center [542, 232] width 783 height 101
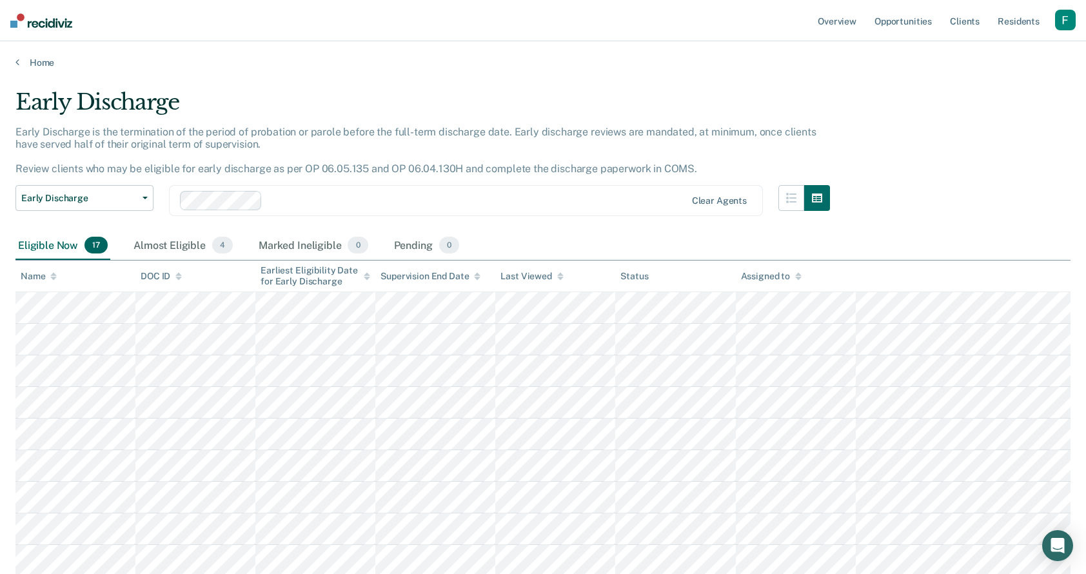
click at [446, 209] on div at bounding box center [433, 200] width 507 height 19
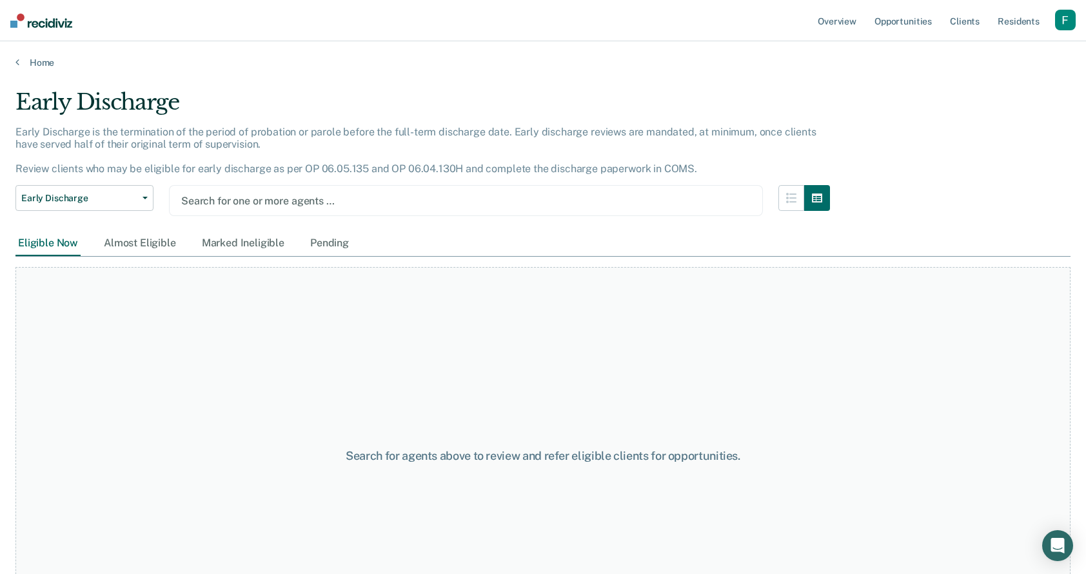
click at [325, 211] on div "Search for one or more agents …" at bounding box center [466, 200] width 594 height 31
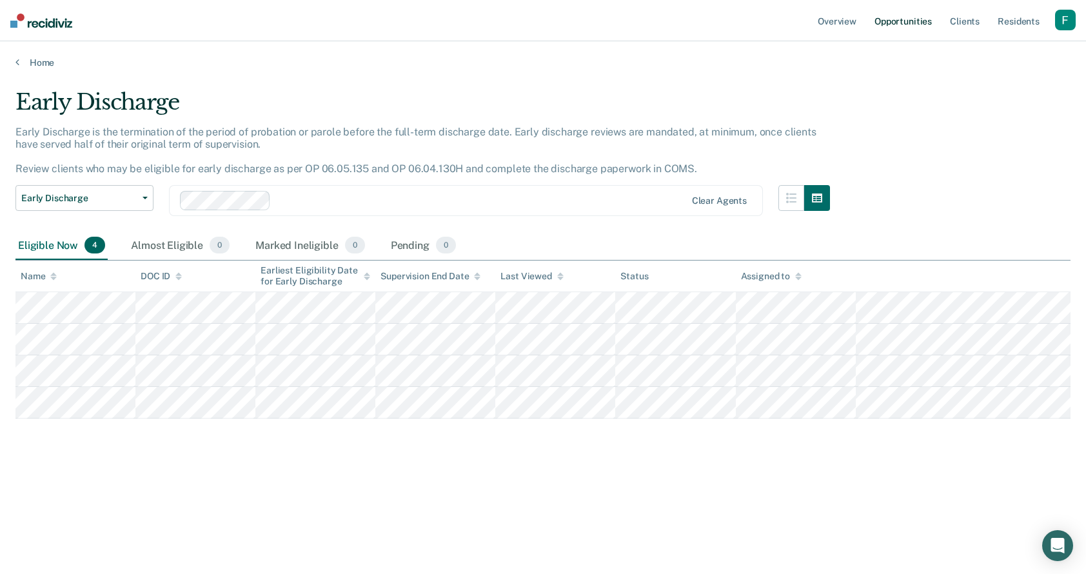
click at [892, 23] on link "Opportunities" at bounding box center [903, 20] width 63 height 41
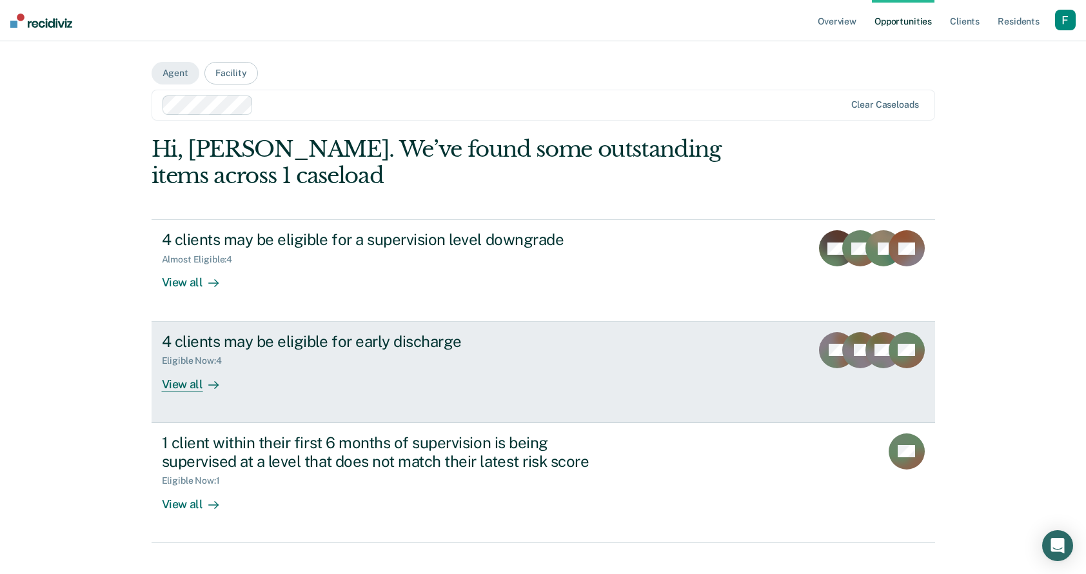
scroll to position [21, 0]
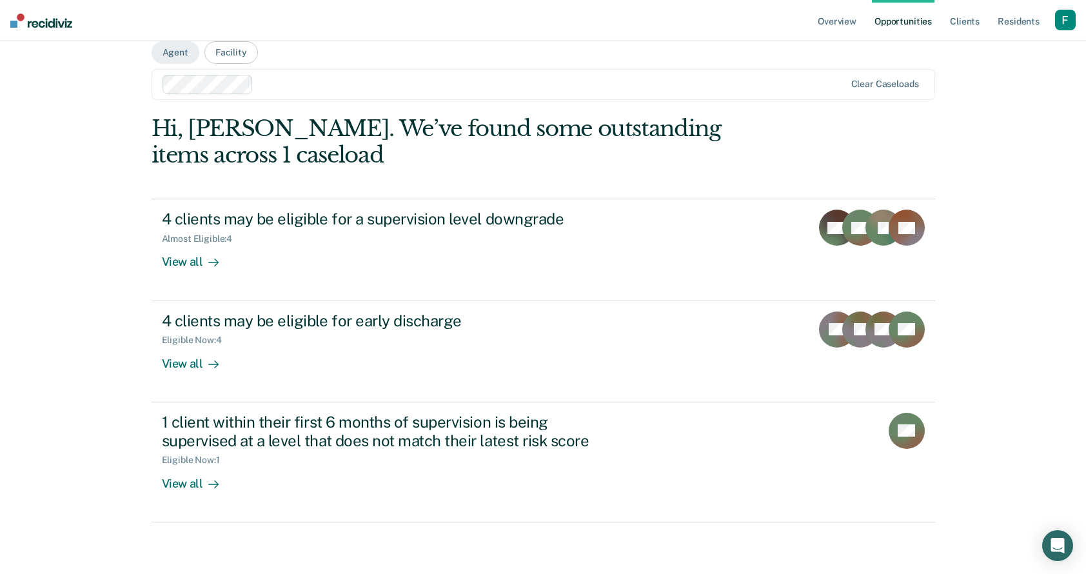
click at [1006, 25] on div "button" at bounding box center [1065, 20] width 21 height 21
click at [974, 51] on link "Profile" at bounding box center [1013, 52] width 104 height 11
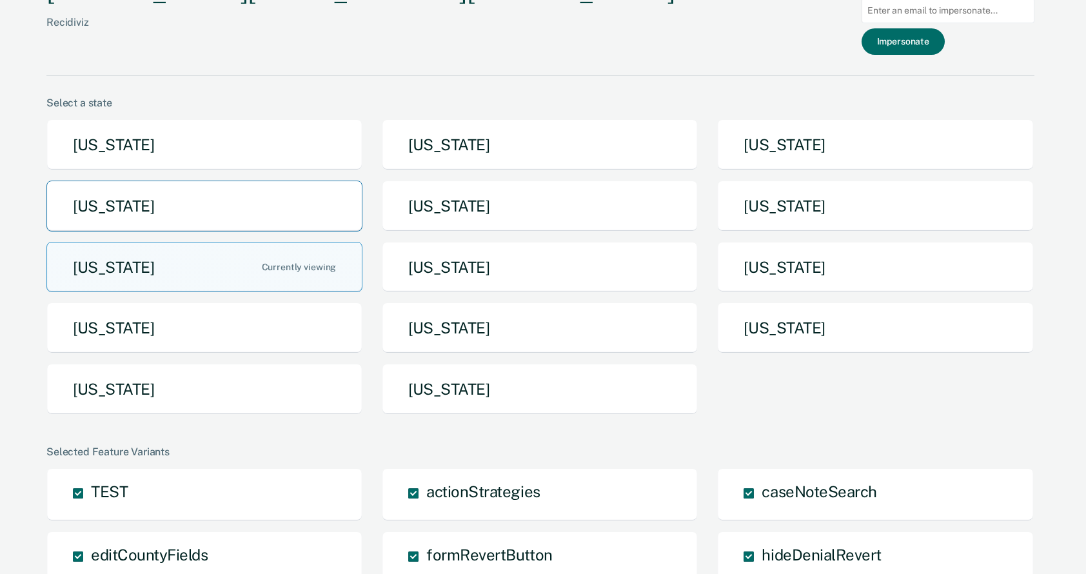
click at [269, 200] on button "Idaho" at bounding box center [204, 205] width 316 height 51
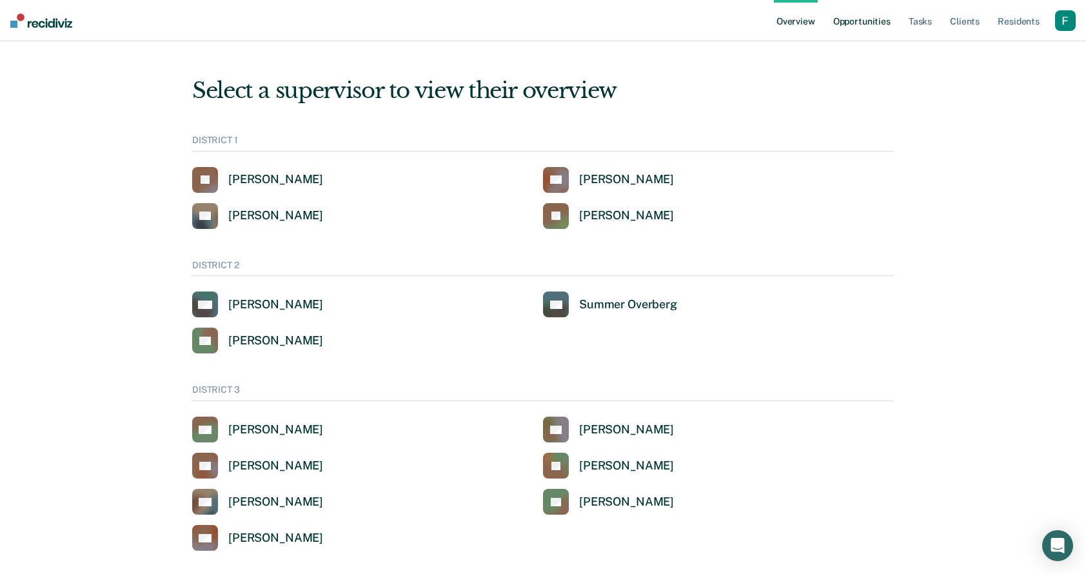
click at [864, 28] on link "Opportunities" at bounding box center [861, 20] width 63 height 41
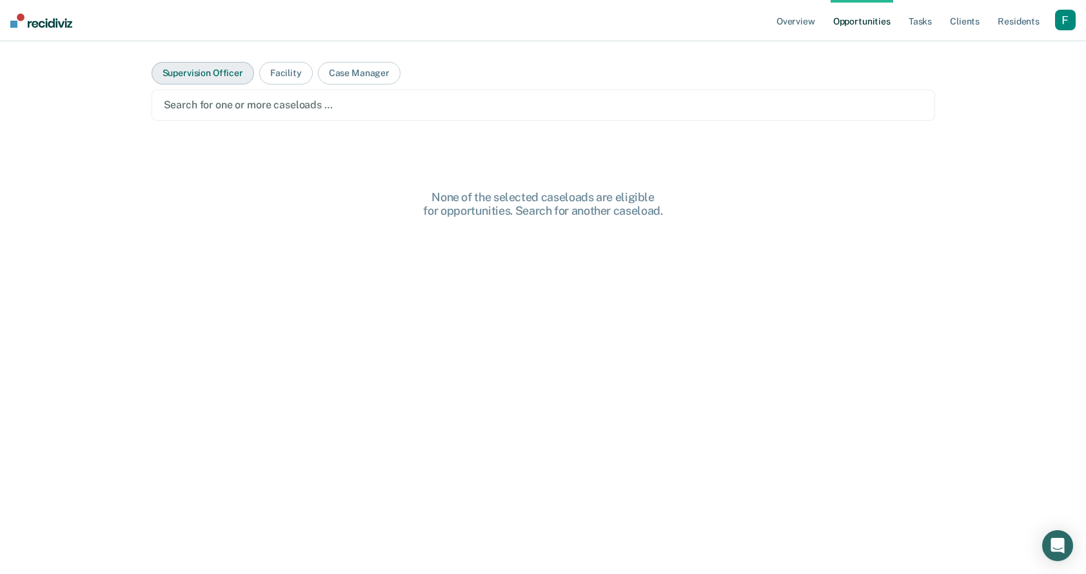
click at [222, 66] on button "Supervision Officer" at bounding box center [202, 73] width 102 height 23
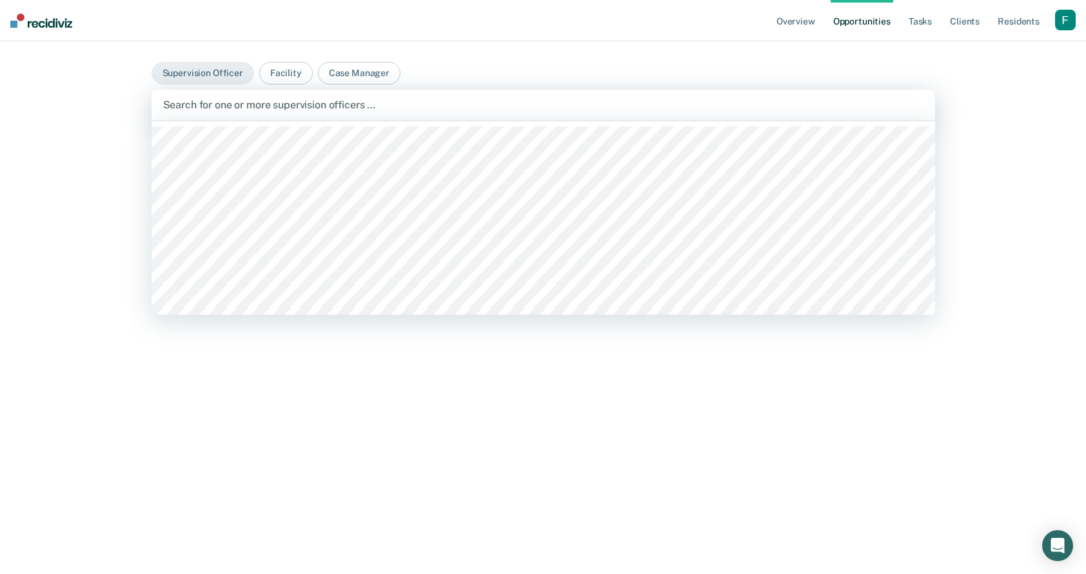
click at [265, 112] on div at bounding box center [543, 104] width 760 height 15
click at [289, 112] on div at bounding box center [483, 104] width 643 height 19
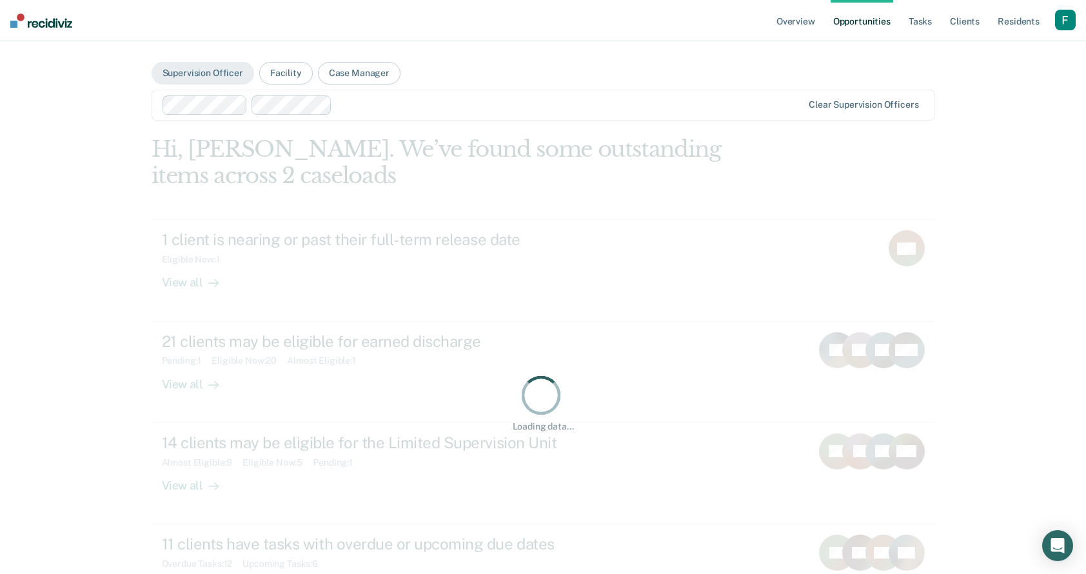
click at [358, 99] on div at bounding box center [569, 104] width 465 height 15
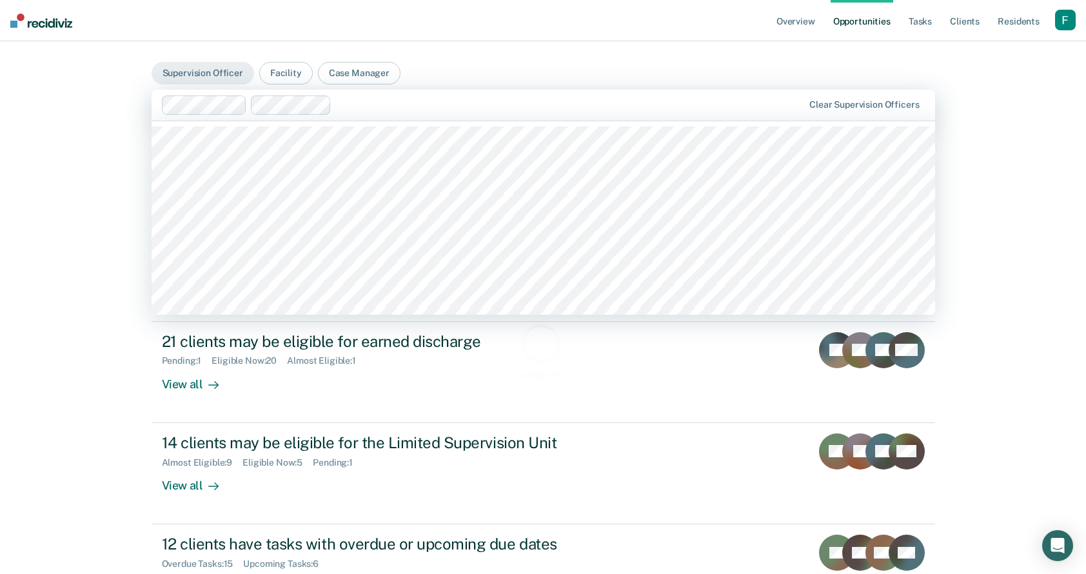
click at [108, 241] on div "Overview Opportunities Tasks Client s Resident s Profile Go to System-Level Tre…" at bounding box center [543, 287] width 1086 height 574
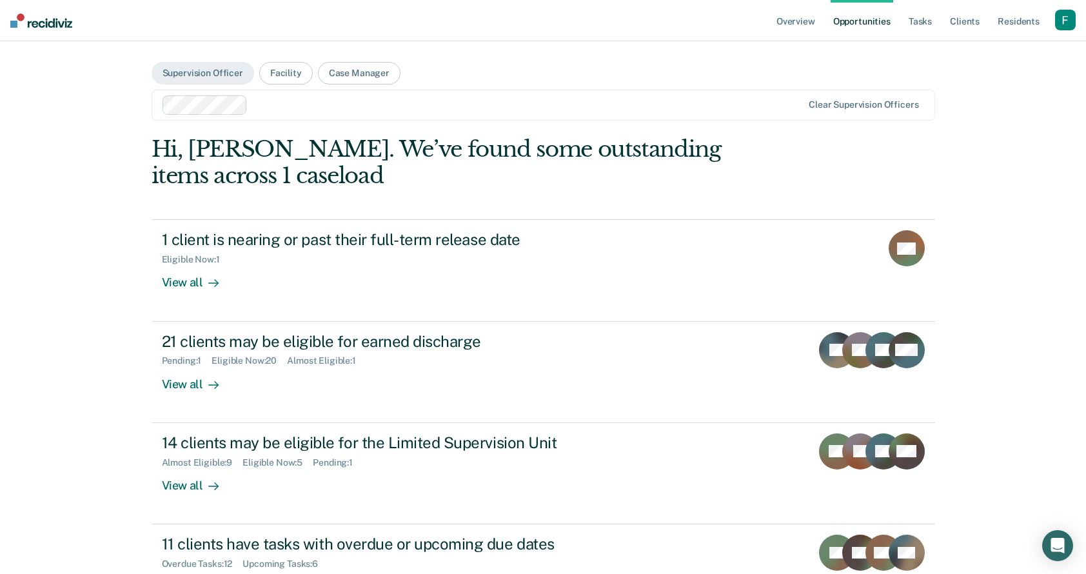
scroll to position [52, 0]
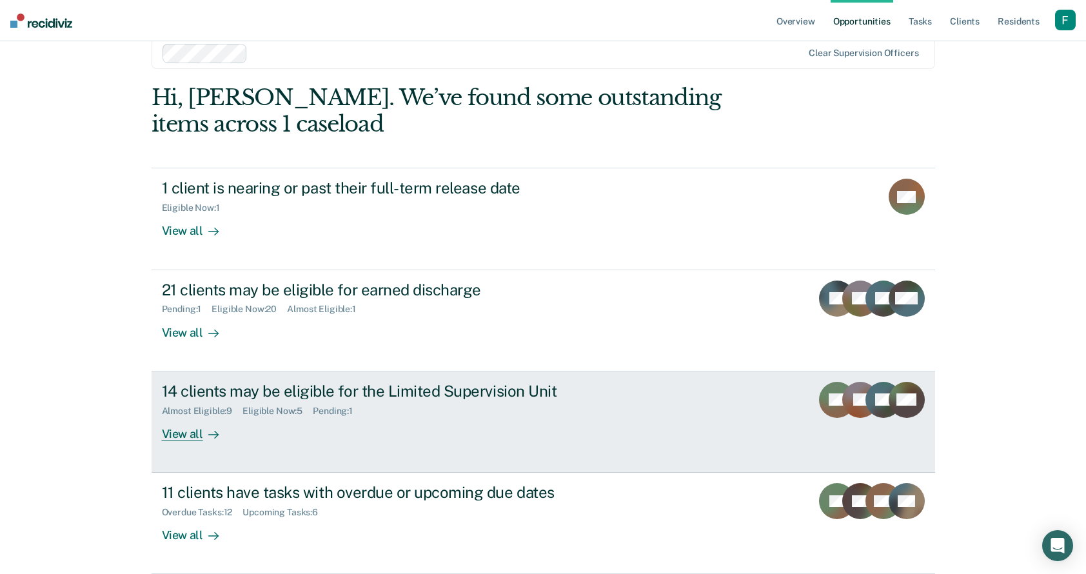
click at [327, 410] on div "Pending : 1" at bounding box center [338, 410] width 50 height 11
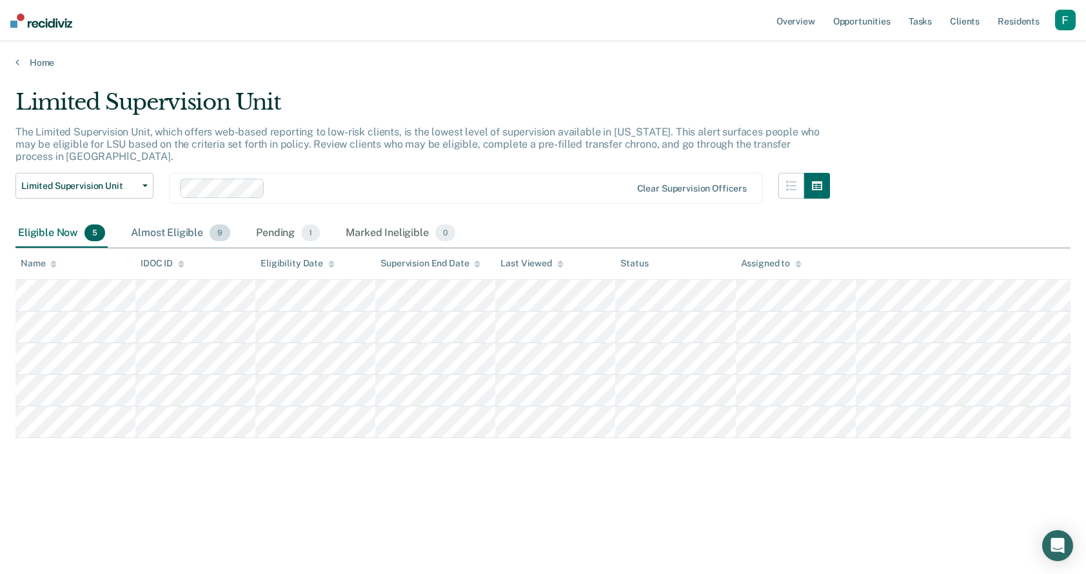
click at [195, 224] on div "Almost Eligible 9" at bounding box center [180, 233] width 104 height 28
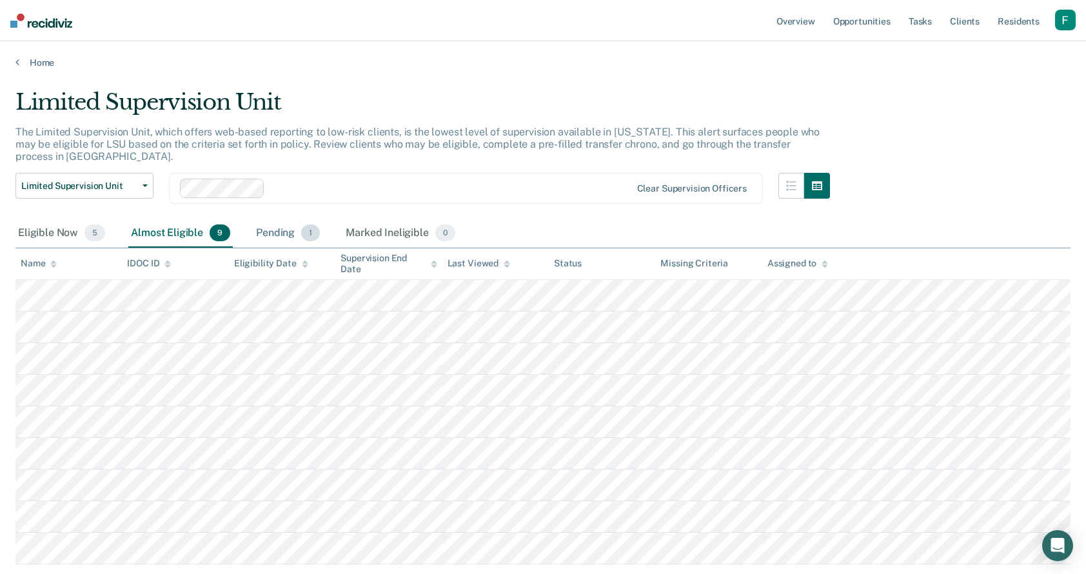
click at [260, 226] on div "Pending 1" at bounding box center [287, 233] width 69 height 28
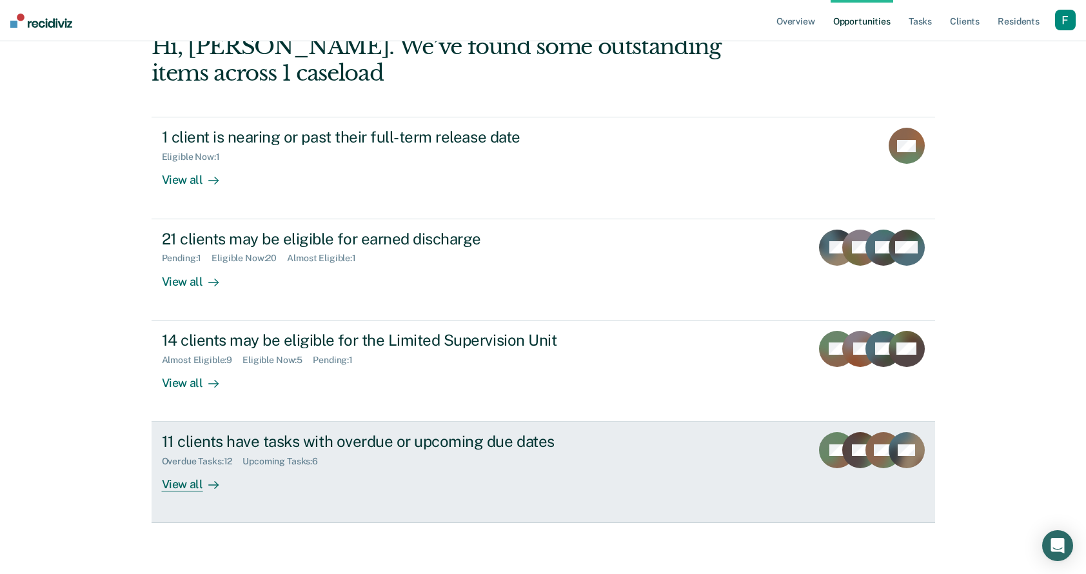
scroll to position [103, 0]
click at [297, 509] on link "11 clients have tasks with overdue or upcoming due dates Overdue Tasks : 12 Upc…" at bounding box center [542, 471] width 783 height 101
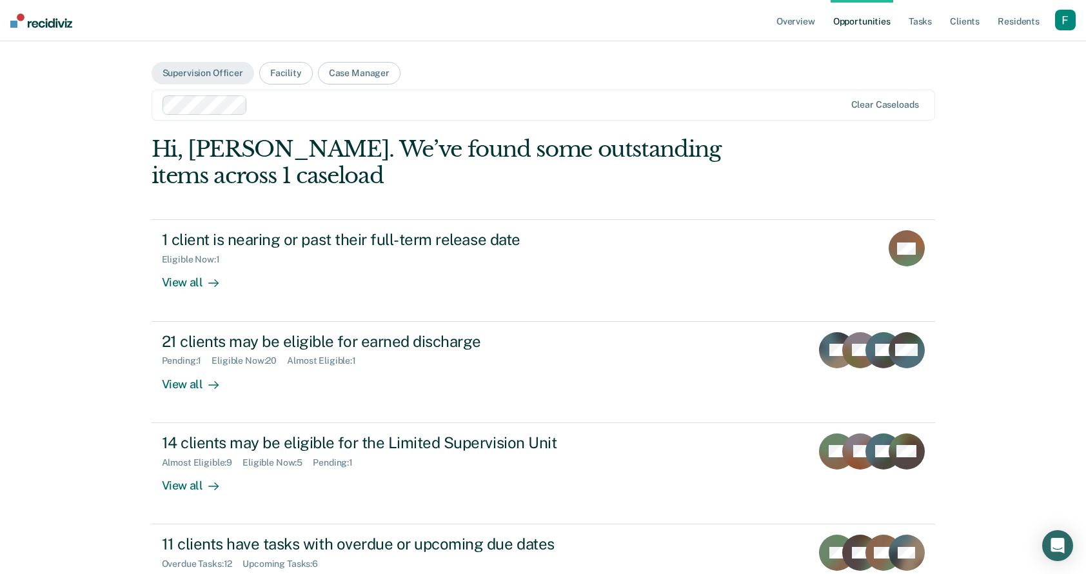
scroll to position [103, 0]
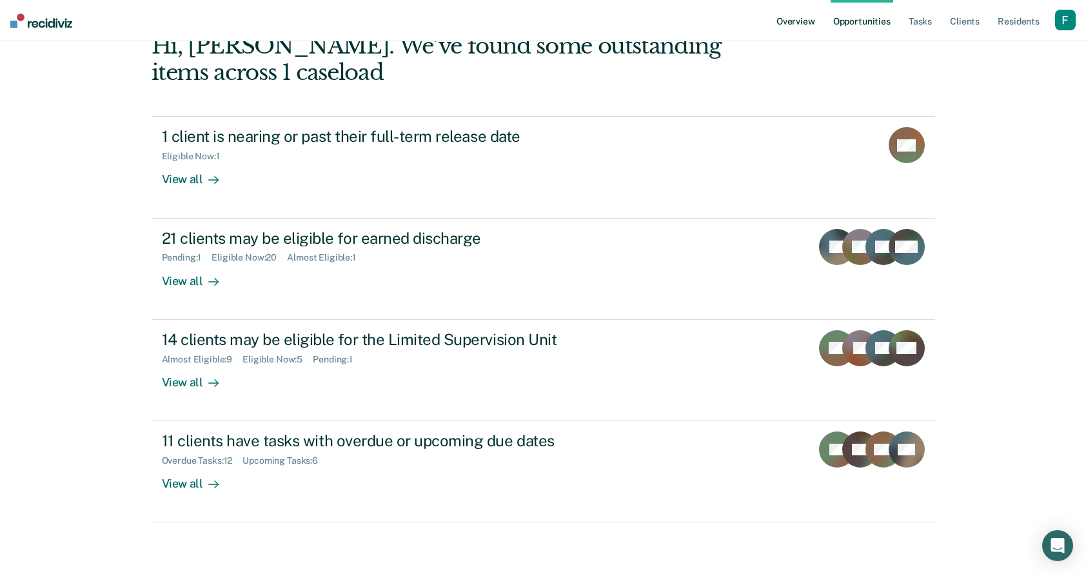
click at [795, 19] on link "Overview" at bounding box center [796, 20] width 44 height 41
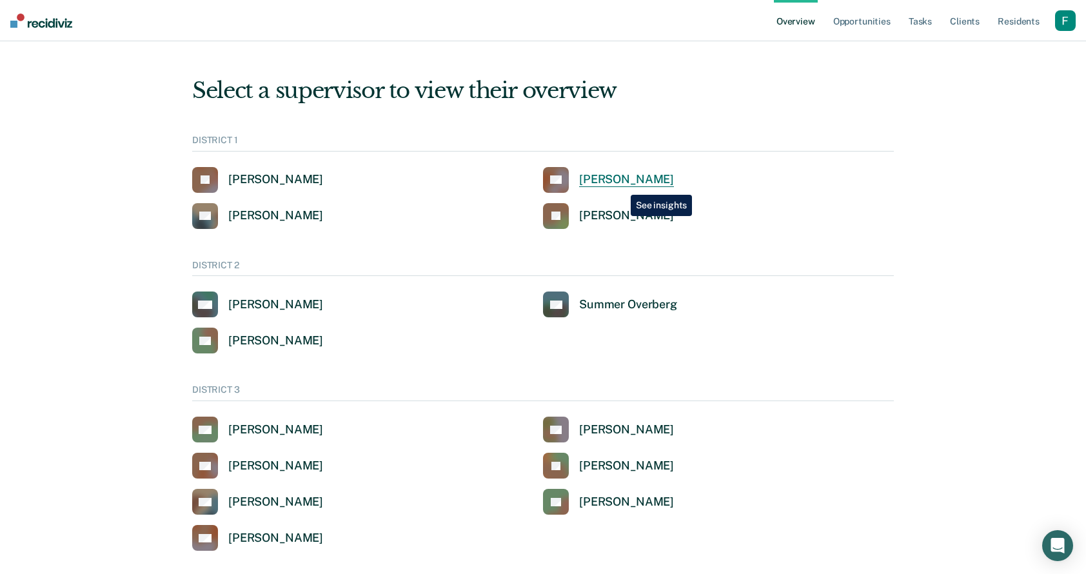
click at [621, 185] on div "Clinton Blettner" at bounding box center [626, 179] width 95 height 15
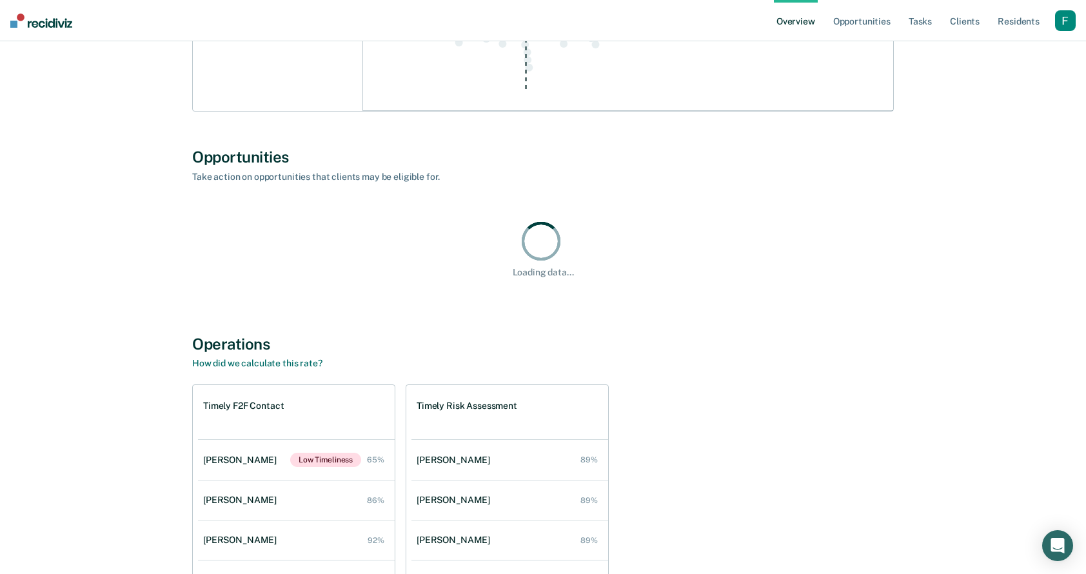
scroll to position [870, 0]
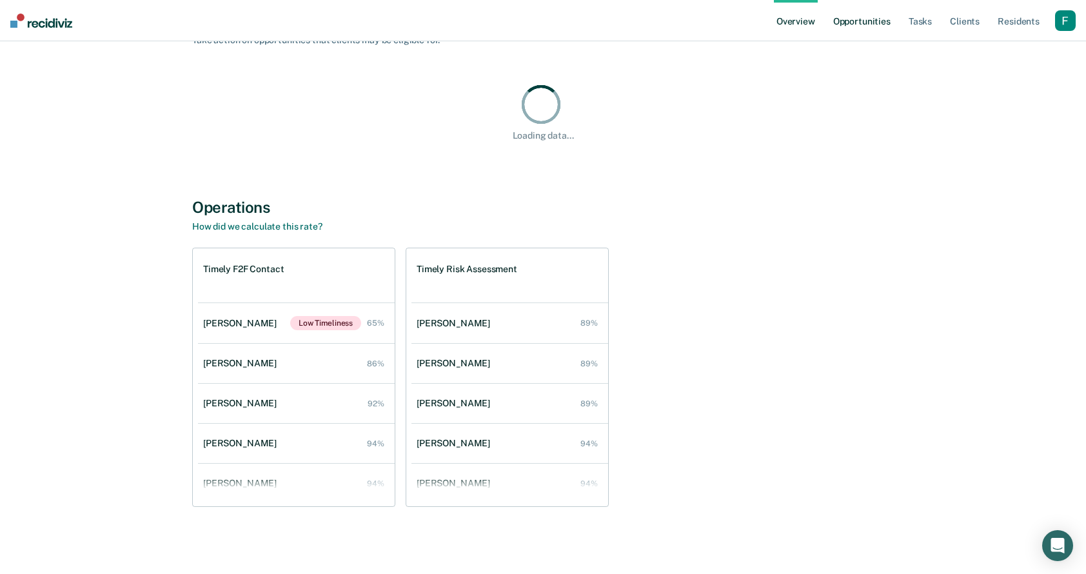
click at [855, 21] on link "Opportunities" at bounding box center [861, 20] width 63 height 41
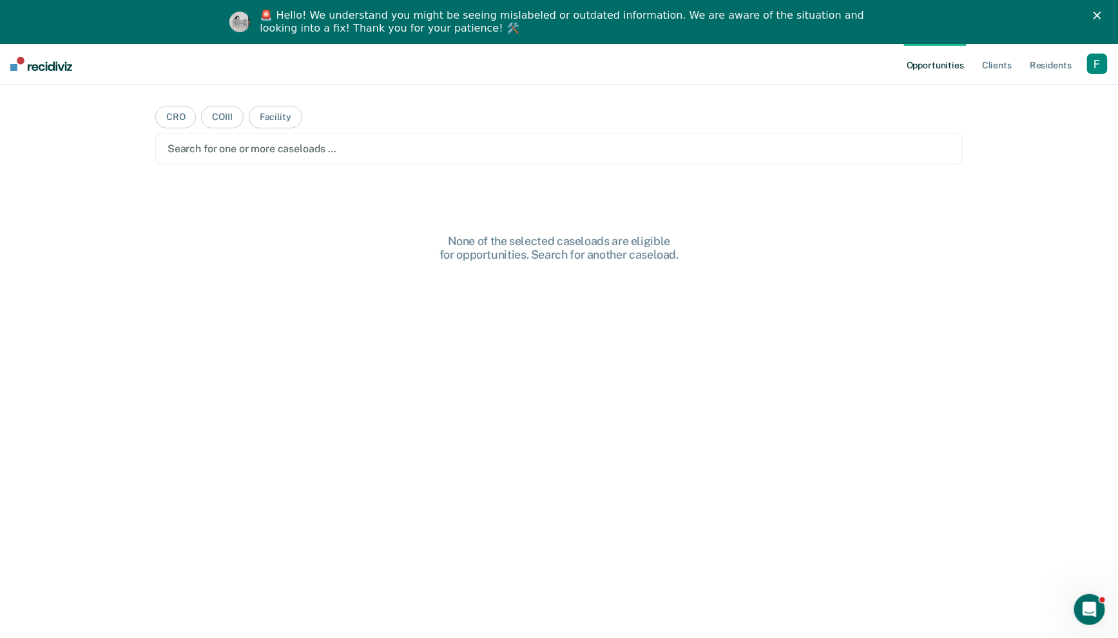
click at [1095, 59] on div "button" at bounding box center [1097, 64] width 21 height 21
click at [996, 89] on div "Profile How it works Log Out" at bounding box center [1046, 112] width 124 height 63
click at [996, 91] on link "Profile" at bounding box center [1046, 96] width 104 height 11
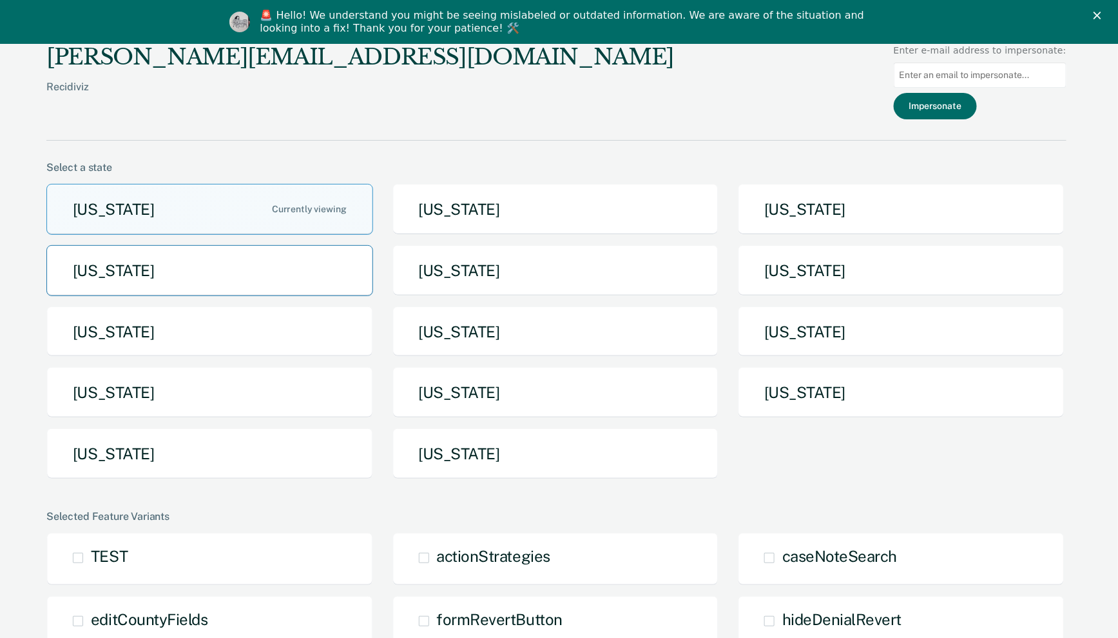
click at [206, 283] on button "Idaho" at bounding box center [209, 270] width 327 height 51
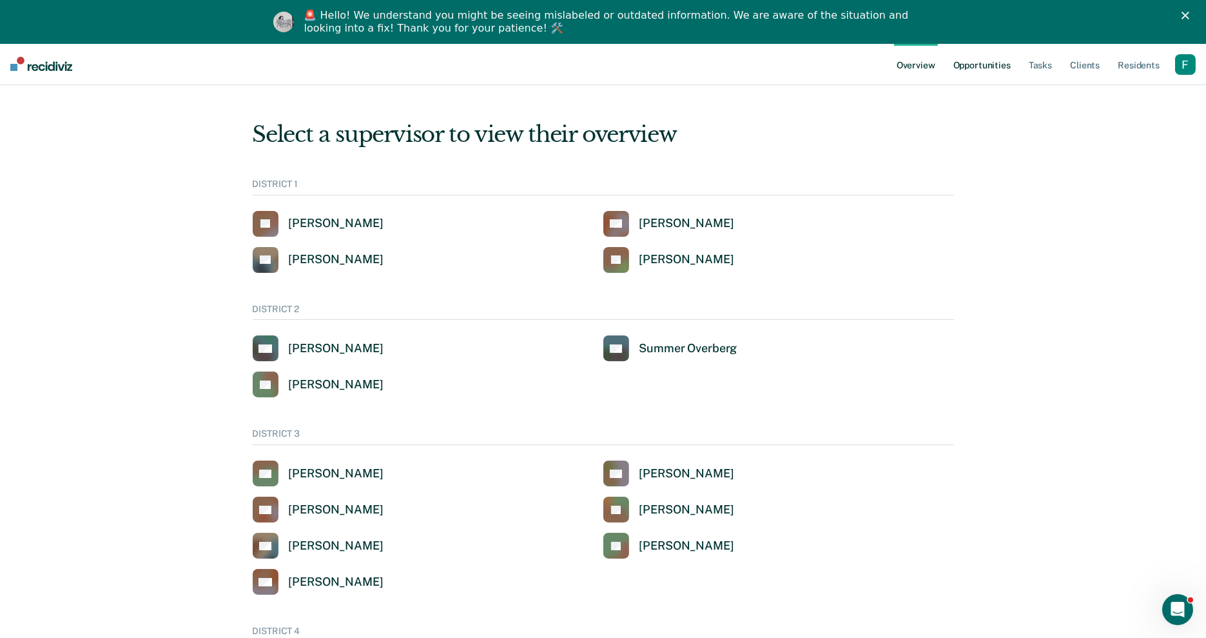
click at [974, 83] on link "Opportunities" at bounding box center [982, 63] width 63 height 41
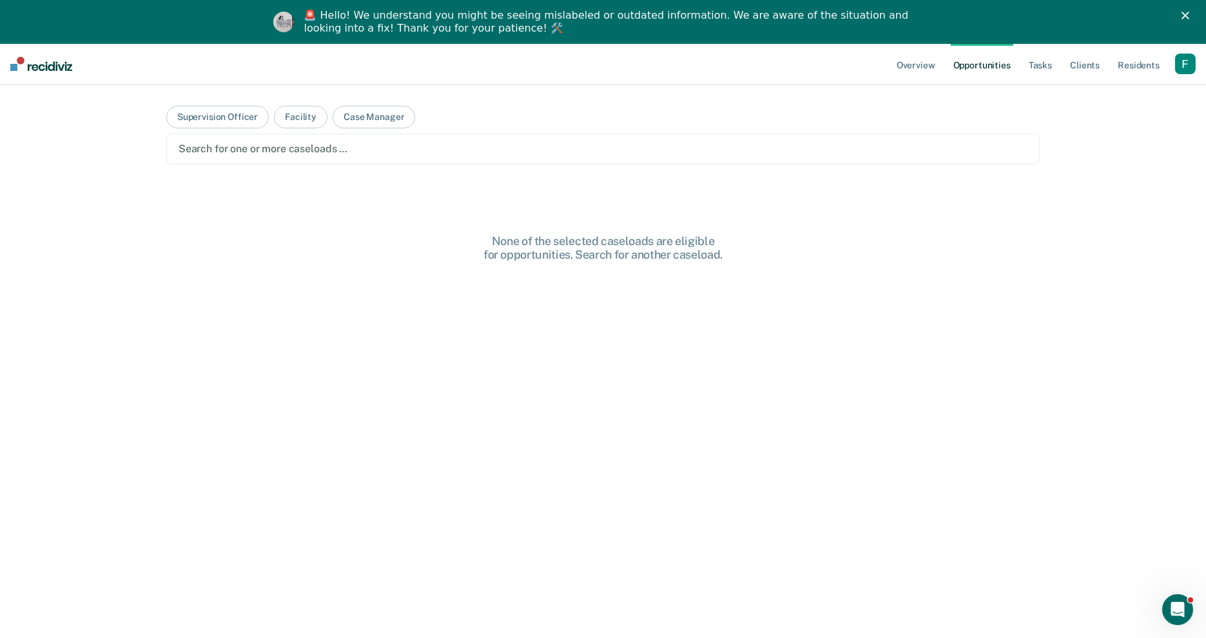
click at [174, 92] on main "Supervision Officer Facility Case Manager Search for one or more caseloads … No…" at bounding box center [603, 367] width 904 height 565
click at [198, 106] on button "Supervision Officer" at bounding box center [217, 117] width 102 height 23
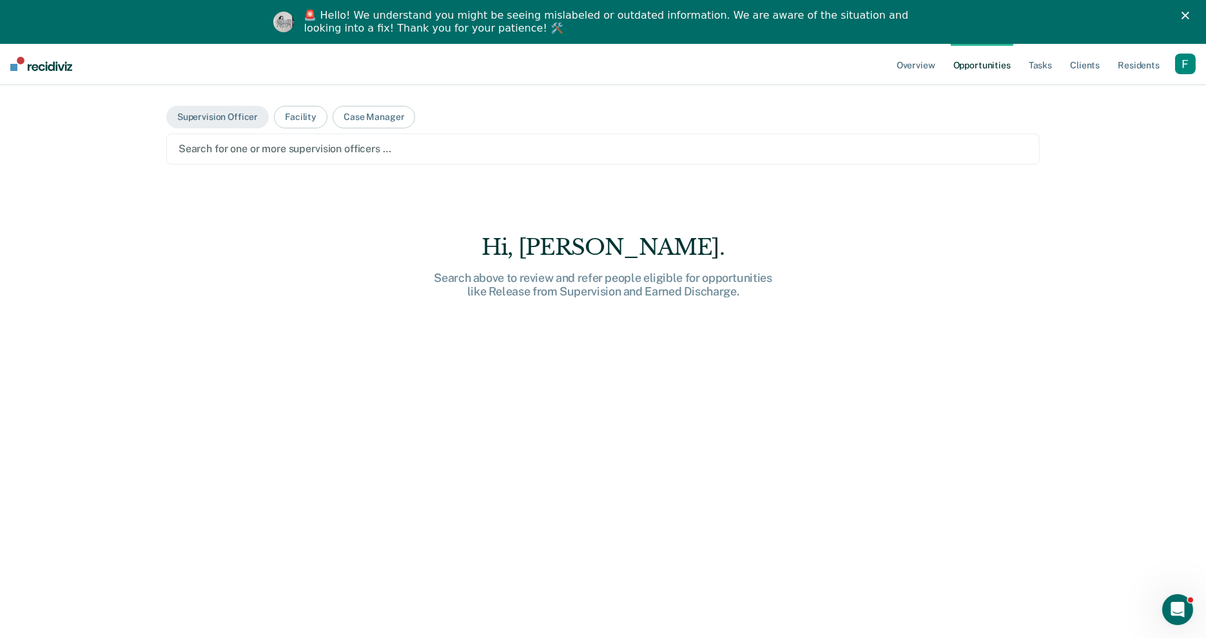
click at [232, 146] on div at bounding box center [603, 148] width 849 height 15
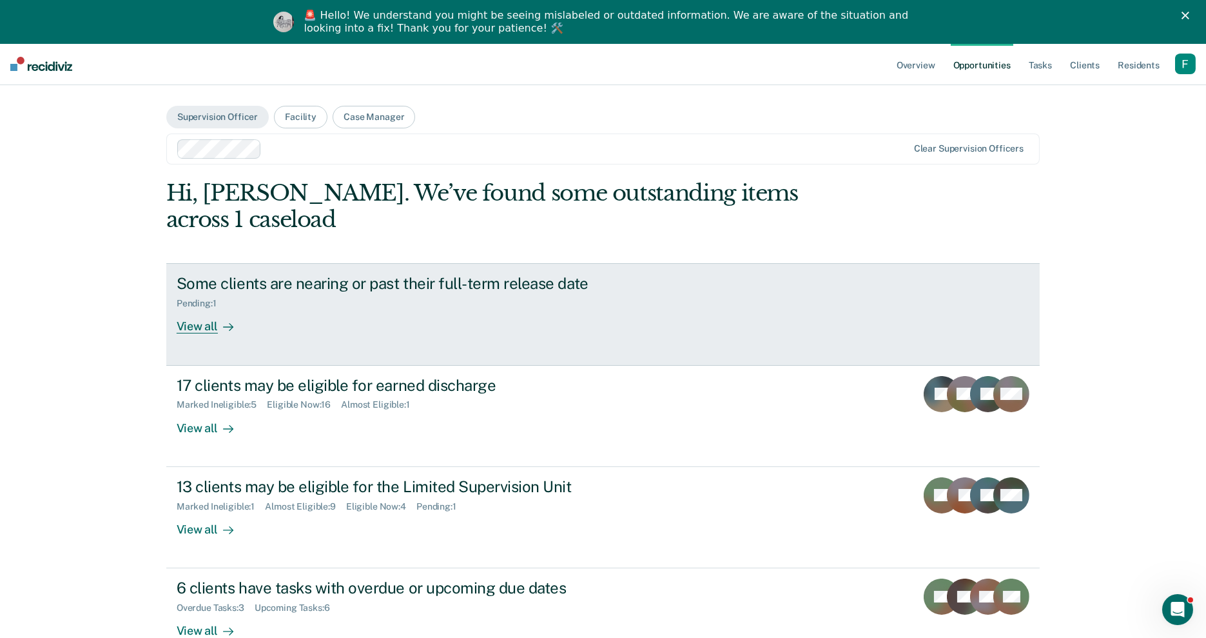
click at [429, 303] on div "Some clients are nearing or past their full-term release date Pending : 1 View …" at bounding box center [418, 303] width 483 height 59
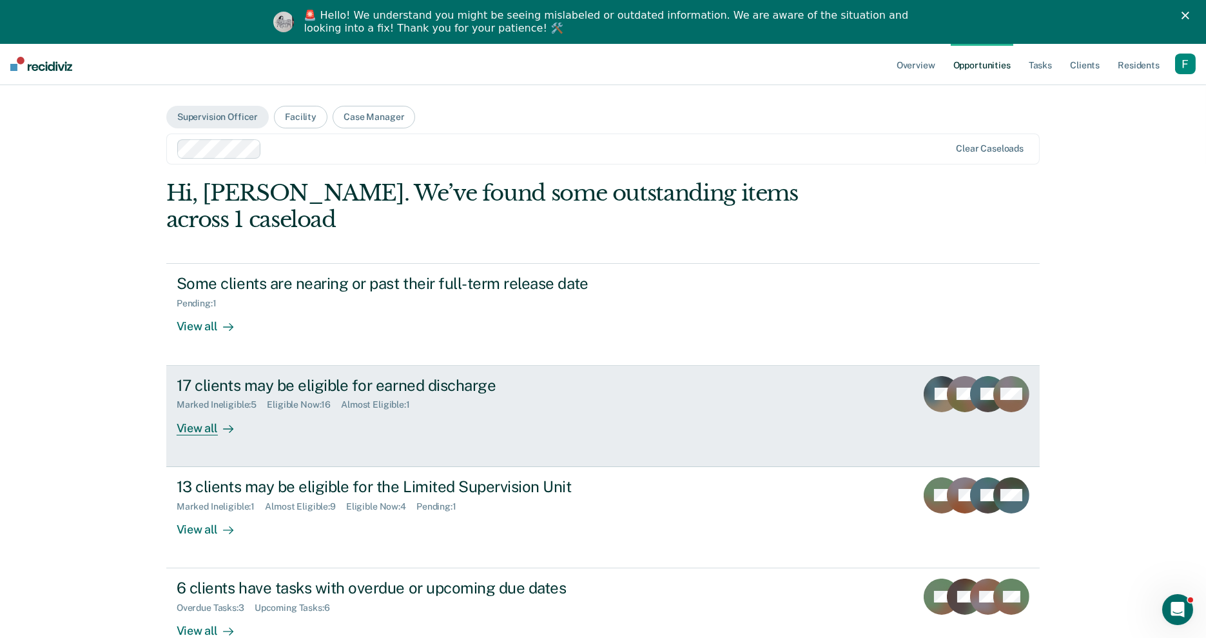
scroll to position [55, 0]
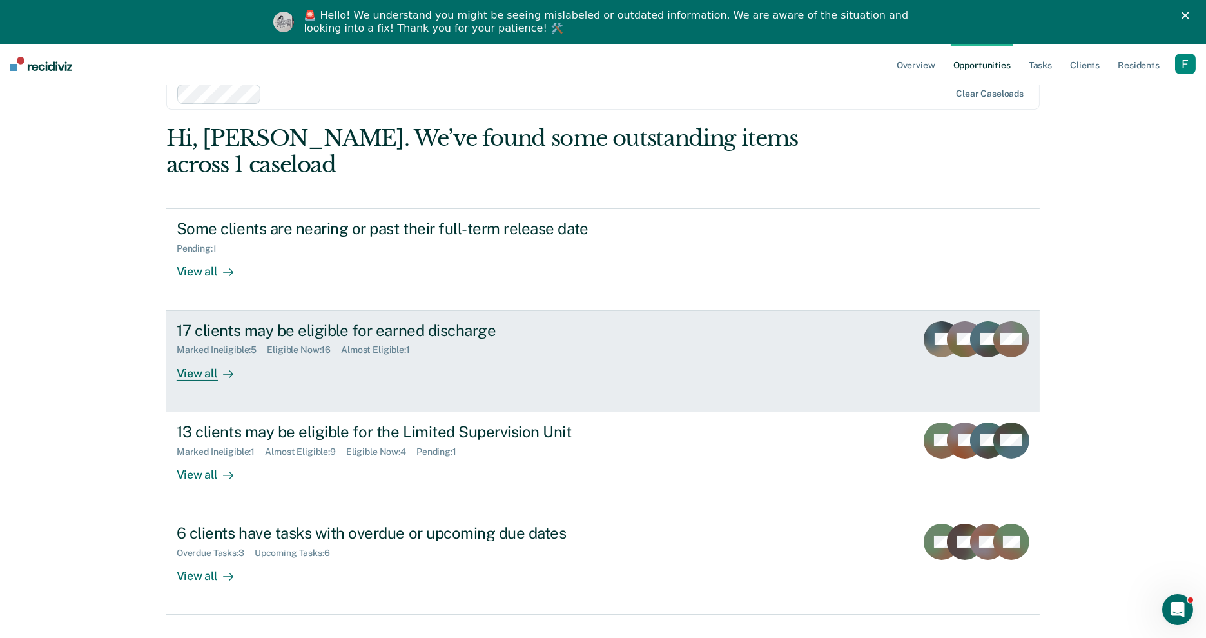
click at [397, 360] on link "17 clients may be eligible for earned discharge Marked Ineligible : 5 Eligible …" at bounding box center [602, 361] width 873 height 101
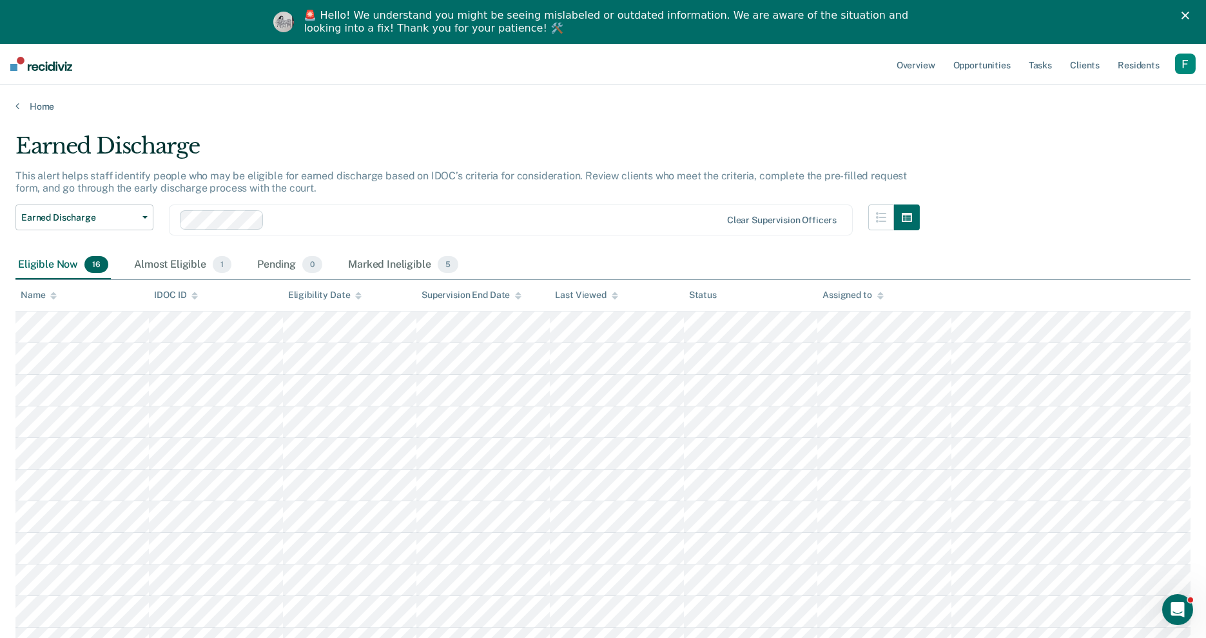
scroll to position [271, 0]
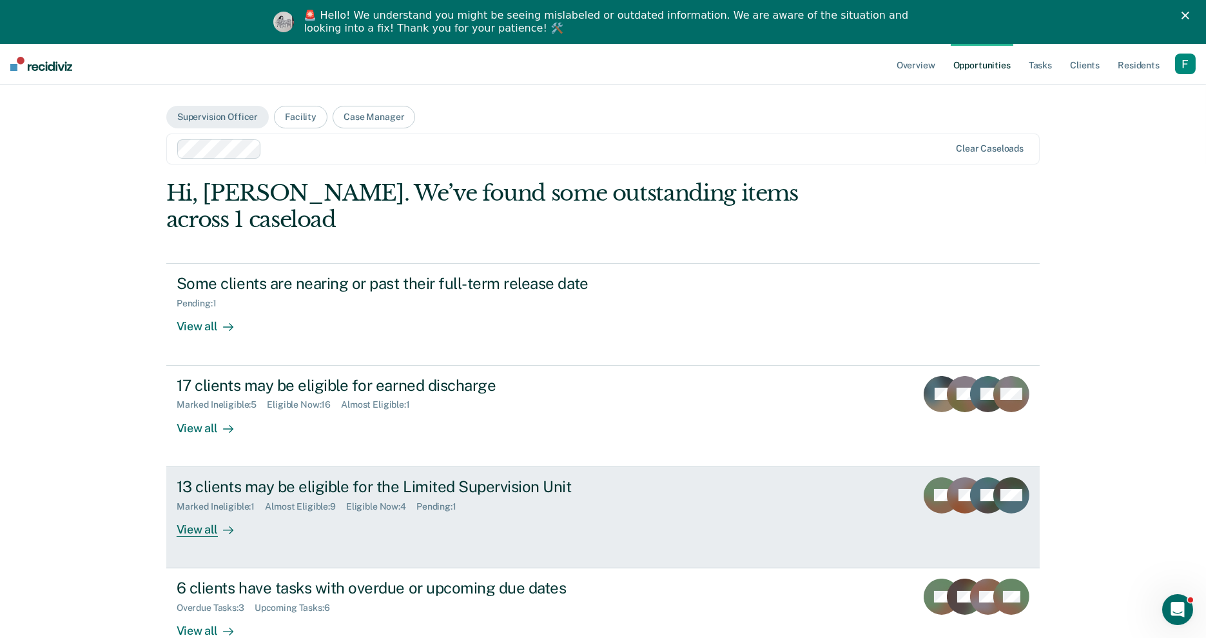
scroll to position [55, 0]
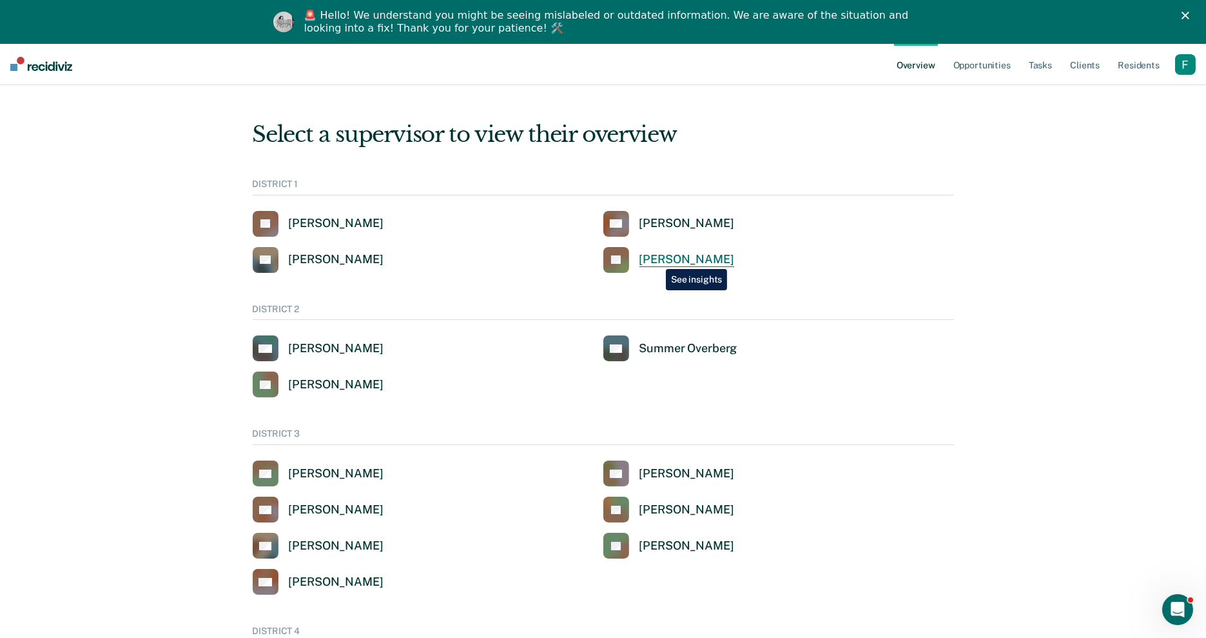
click at [657, 258] on div "Jeffery Schraeder" at bounding box center [686, 259] width 95 height 15
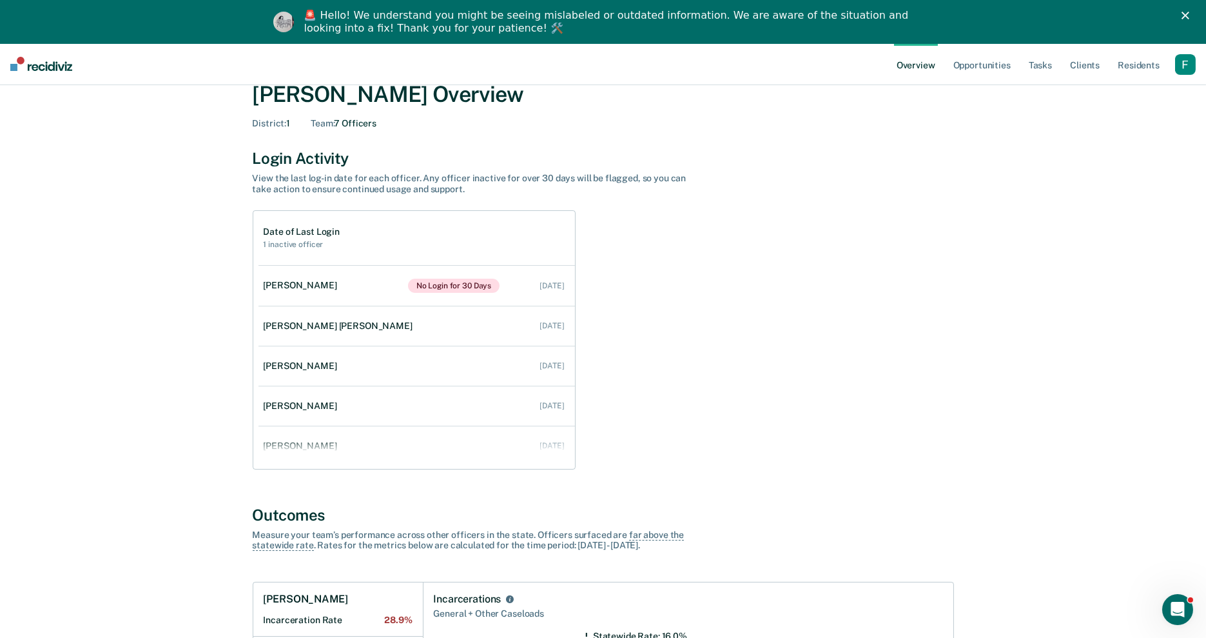
scroll to position [45, 0]
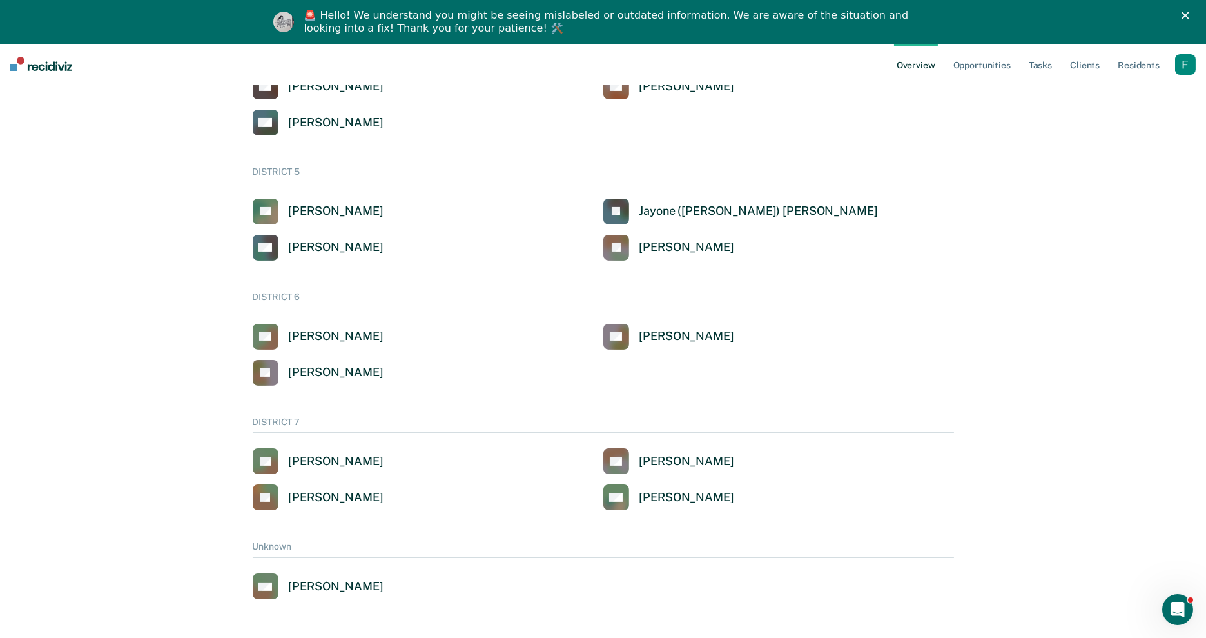
scroll to position [13, 0]
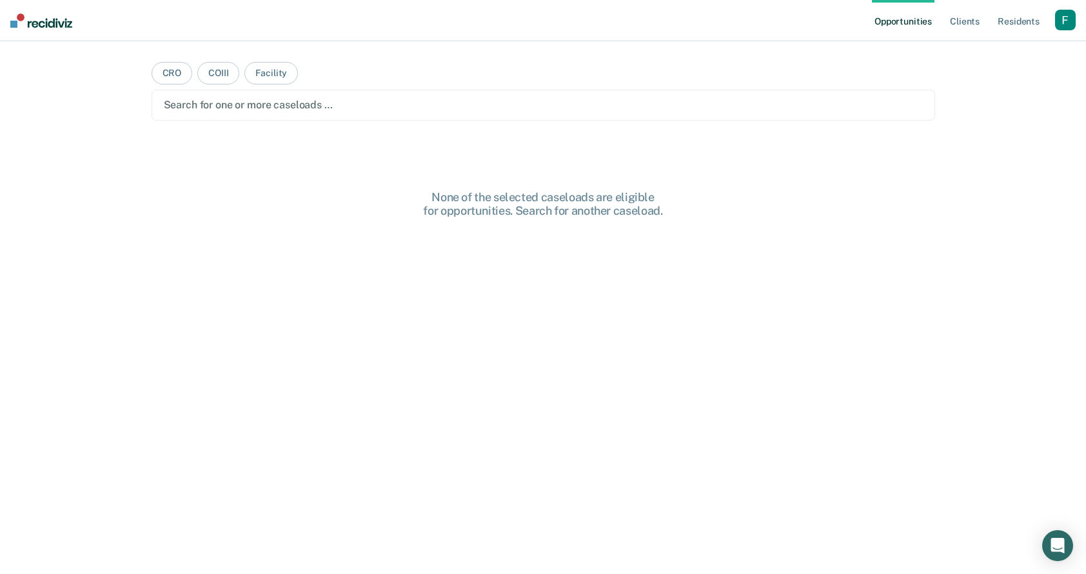
click at [1068, 26] on div "button" at bounding box center [1065, 20] width 21 height 21
click at [979, 49] on link "Profile" at bounding box center [1013, 52] width 104 height 11
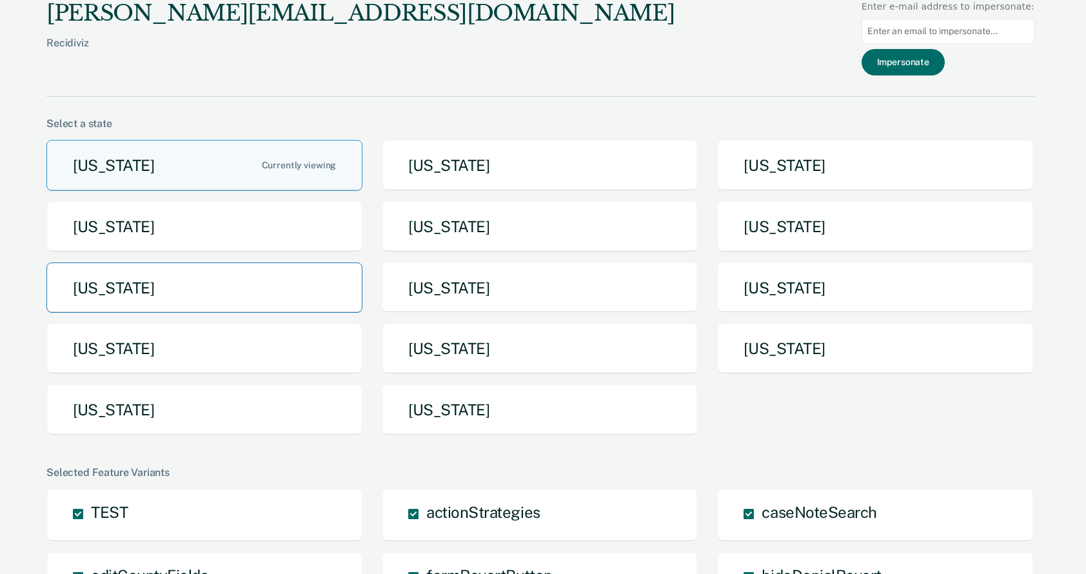
click at [336, 282] on button "[US_STATE]" at bounding box center [204, 287] width 316 height 51
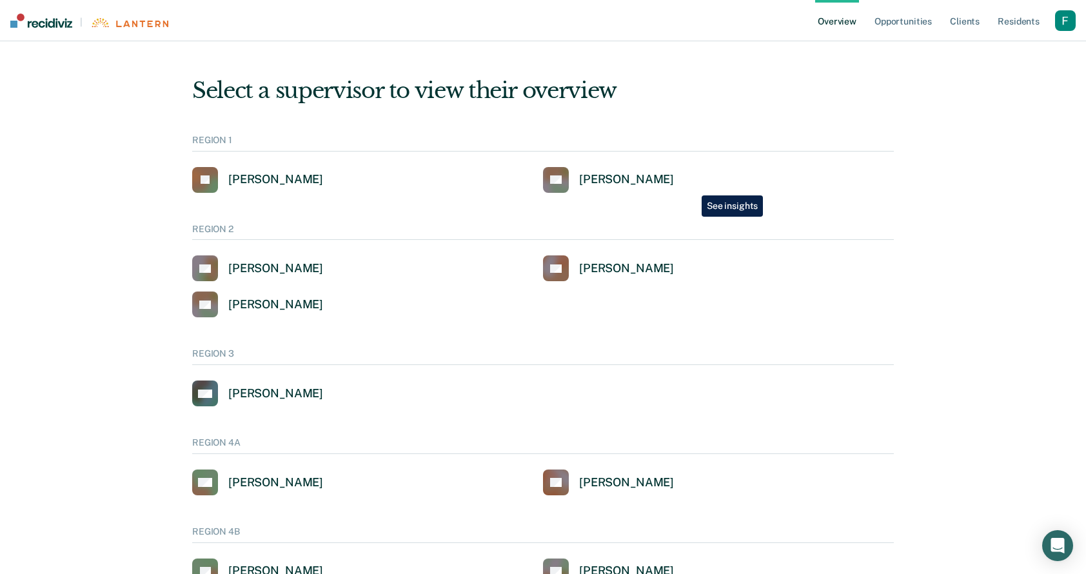
click at [674, 186] on div "Stephanie S Szwec-Gordon" at bounding box center [626, 179] width 95 height 15
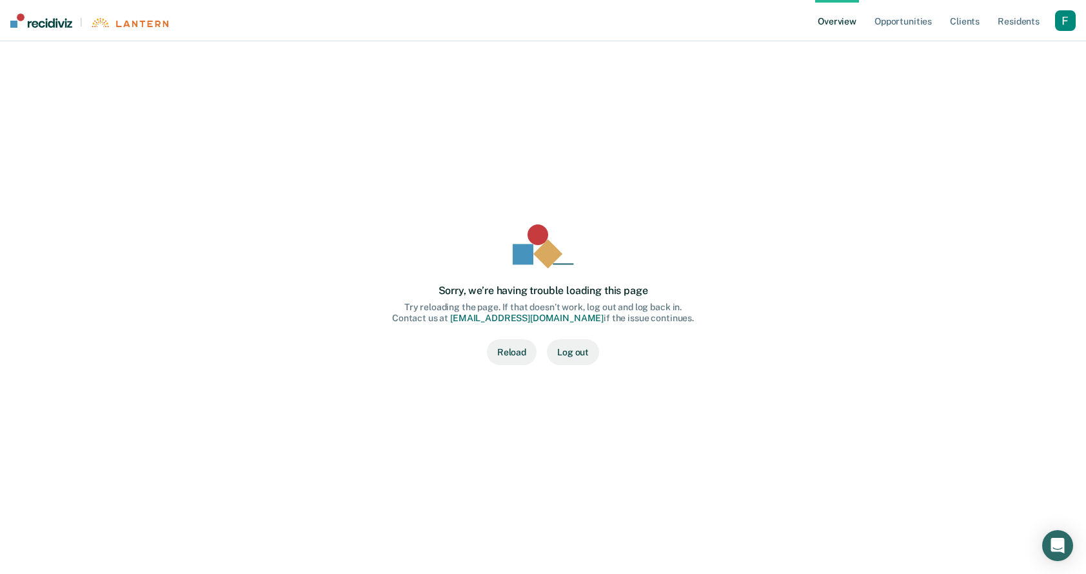
click at [516, 352] on button "Reload" at bounding box center [512, 352] width 50 height 26
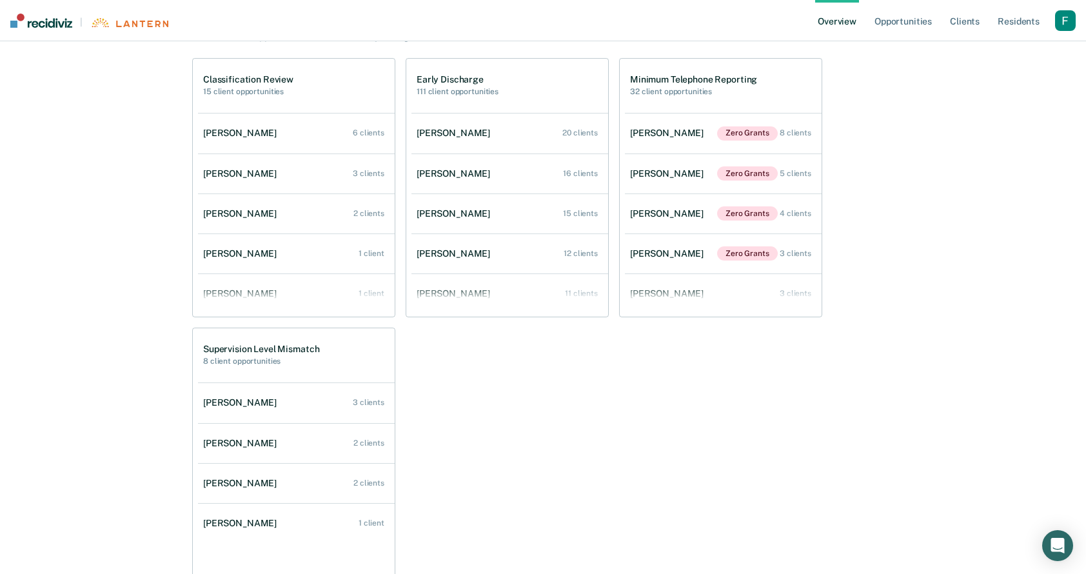
scroll to position [492, 0]
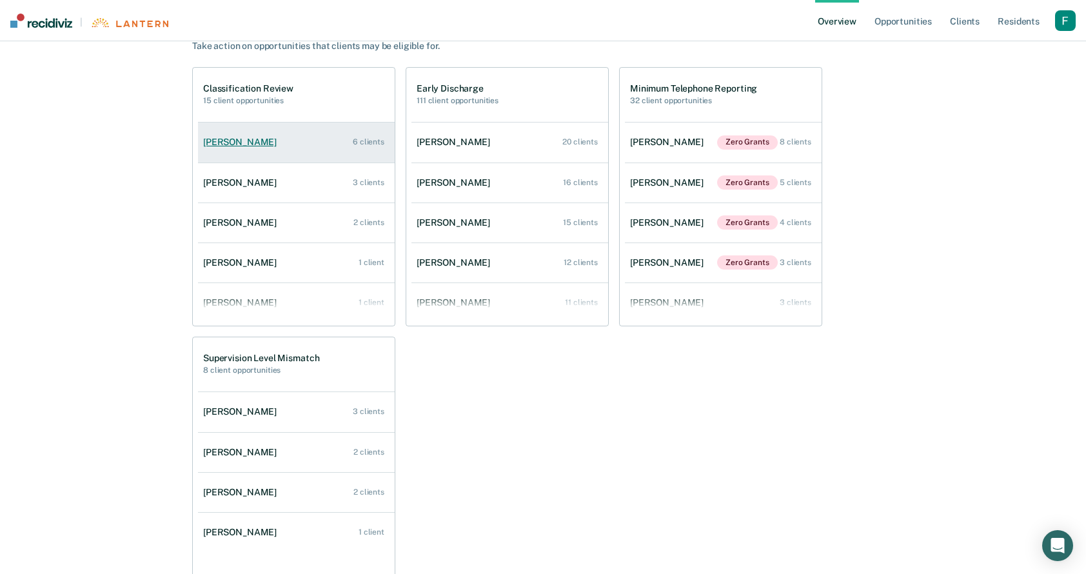
click at [345, 161] on li "[PERSON_NAME] 6 clients" at bounding box center [296, 142] width 197 height 40
click at [341, 146] on link "[PERSON_NAME] 6 clients" at bounding box center [296, 142] width 197 height 37
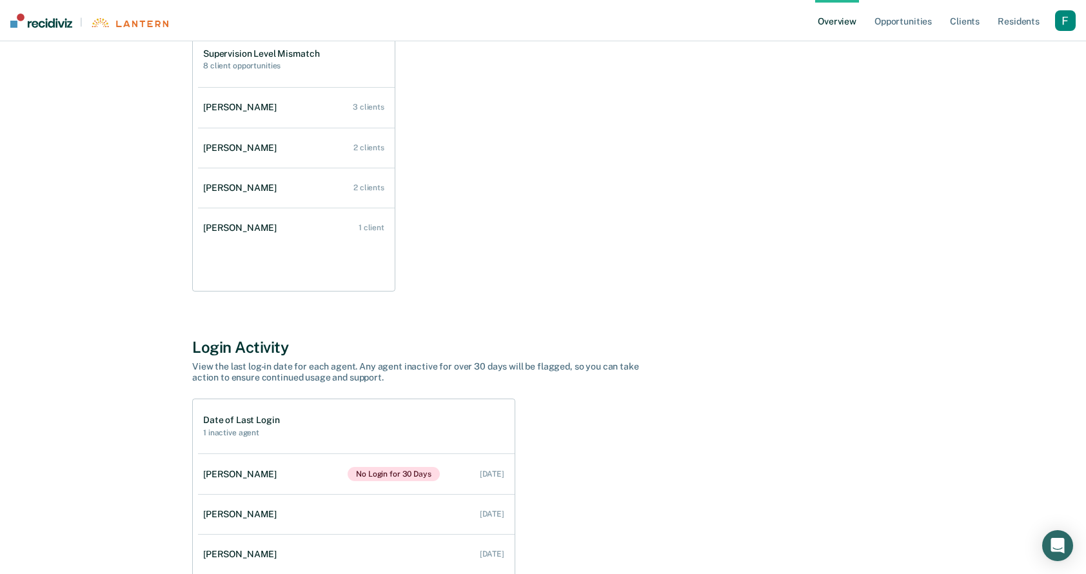
scroll to position [947, 0]
